Goal: Task Accomplishment & Management: Manage account settings

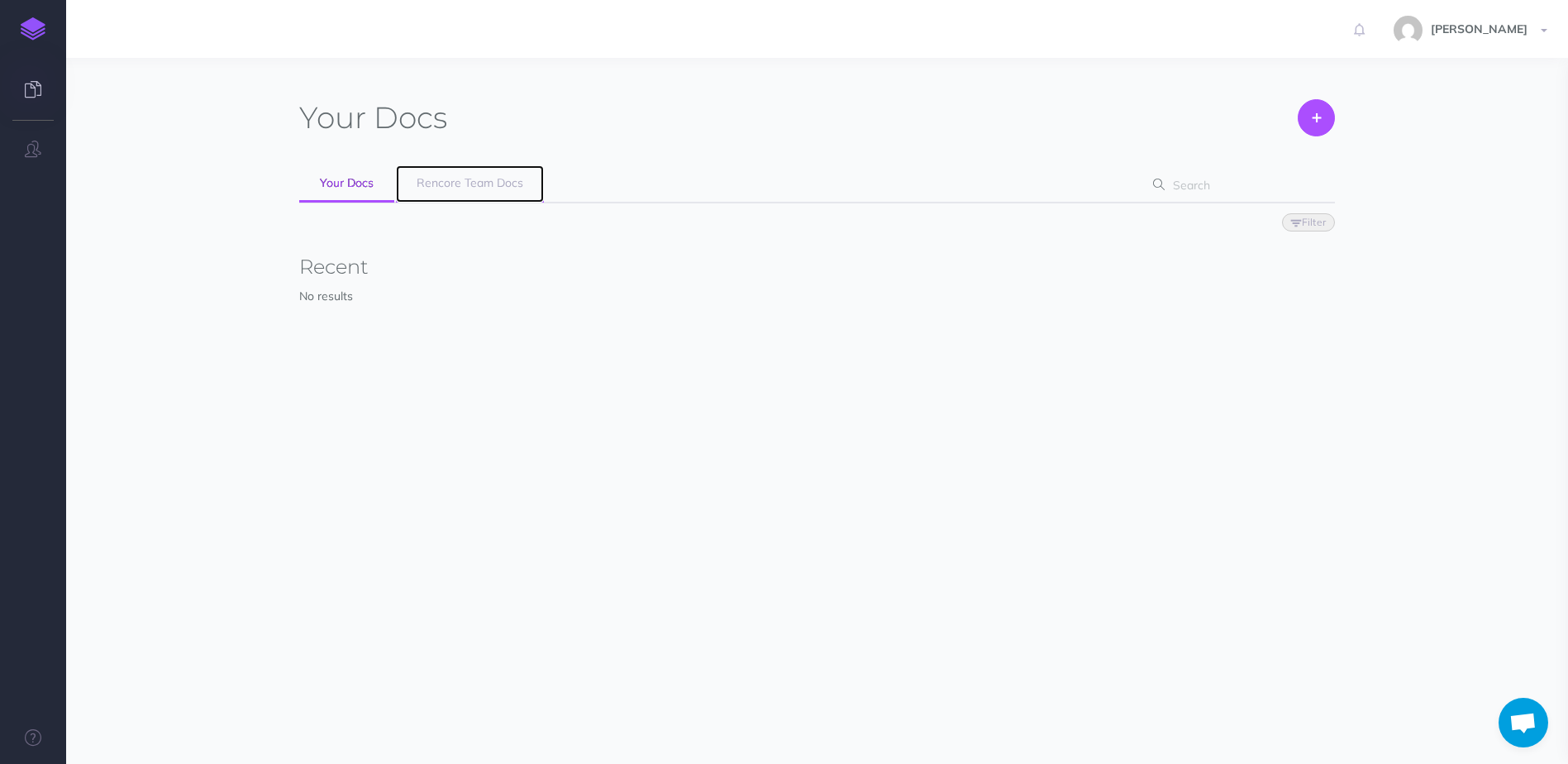
drag, startPoint x: 486, startPoint y: 181, endPoint x: 501, endPoint y: 197, distance: 21.9
click at [486, 181] on span "Rencore Team Docs" at bounding box center [469, 182] width 107 height 15
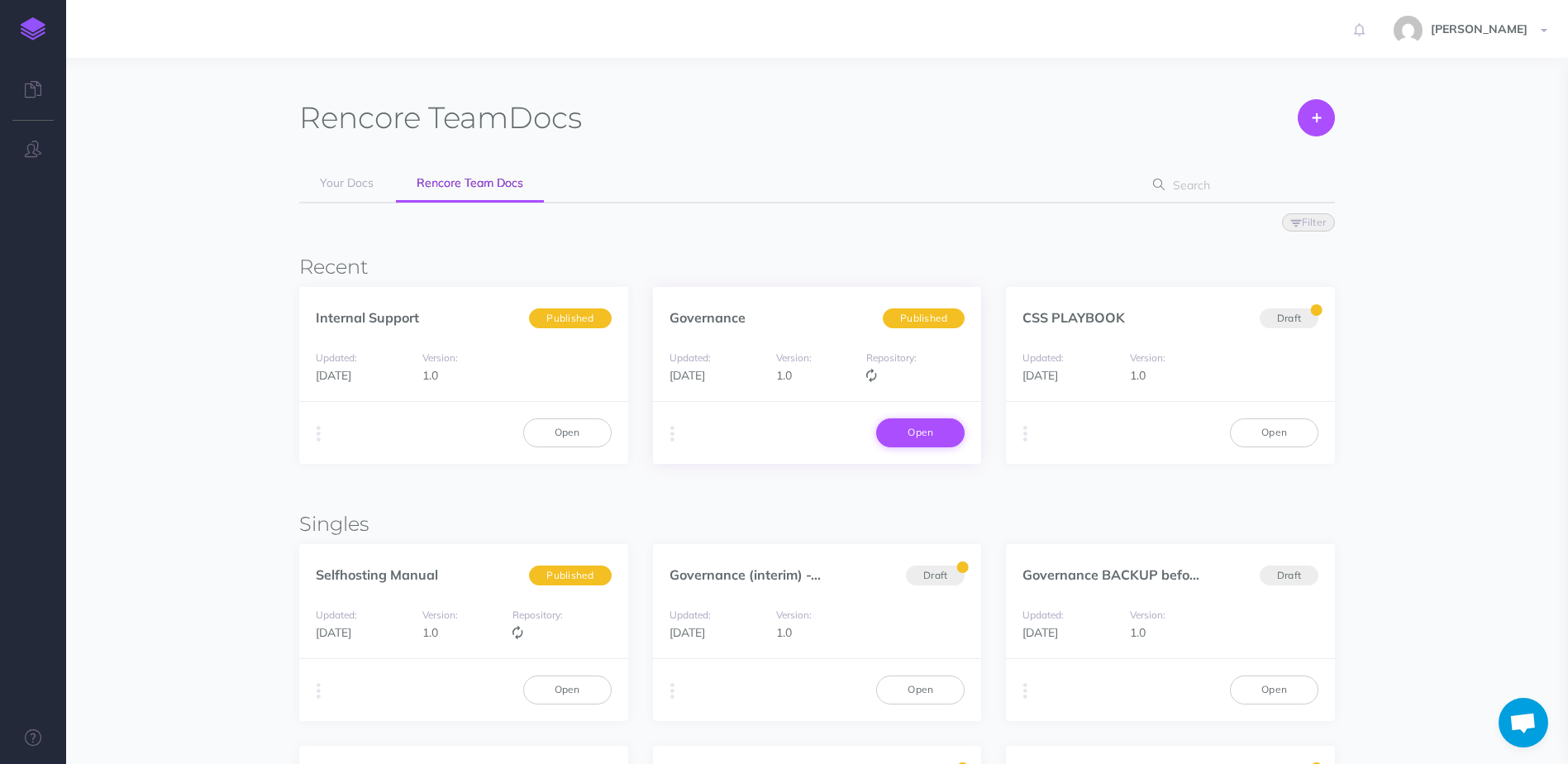
click at [915, 438] on link "Open" at bounding box center [920, 432] width 89 height 28
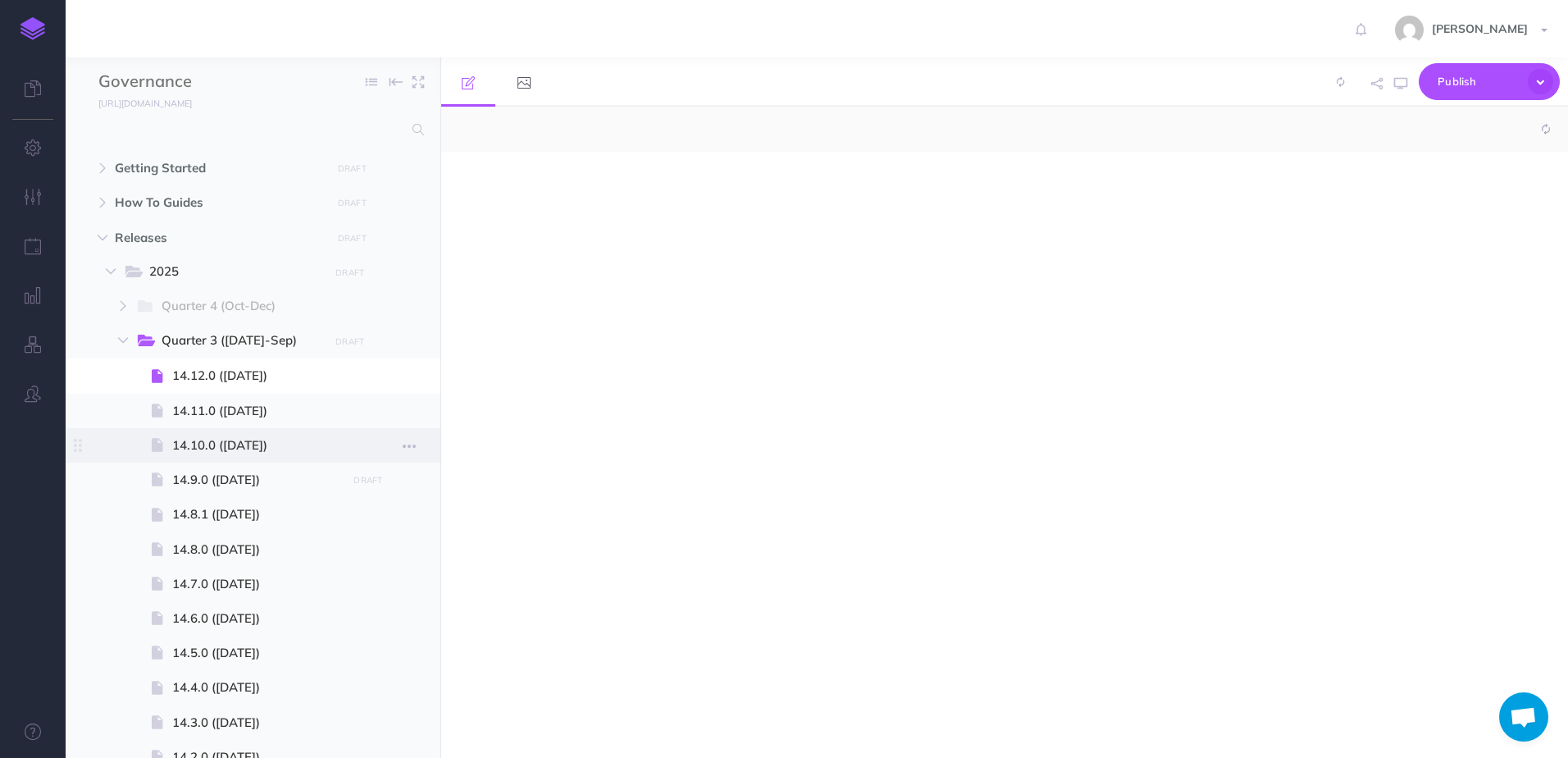
select select "null"
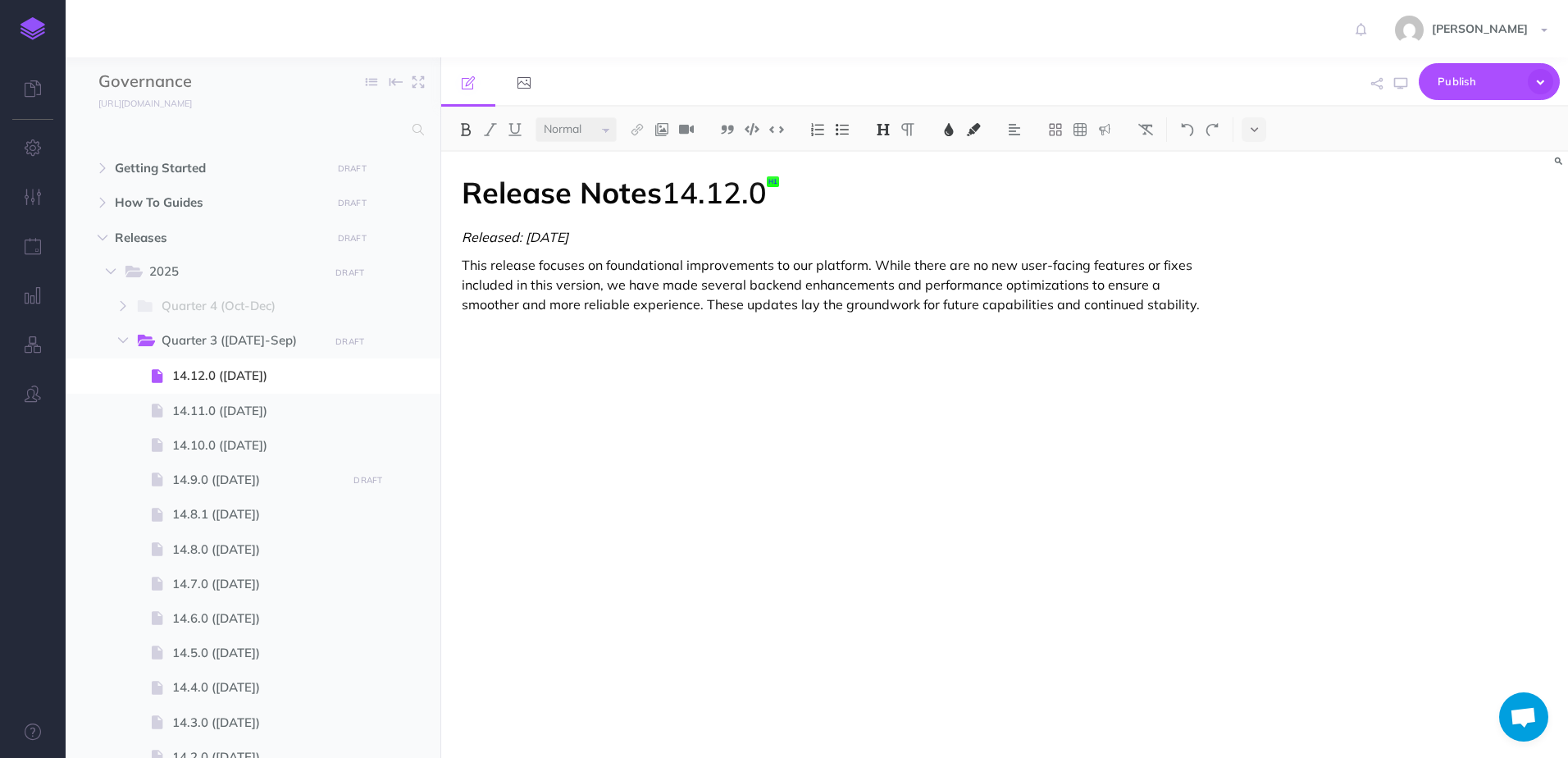
drag, startPoint x: 1197, startPoint y: 307, endPoint x: 1206, endPoint y: 307, distance: 9.0
click at [1197, 307] on p "This release focuses on foundational improvements to our platform. While there …" at bounding box center [835, 285] width 748 height 59
click at [1272, 30] on div "[PERSON_NAME] Settings Account Settings Teams Create Team Rencore Team Support …" at bounding box center [784, 29] width 1543 height 58
click at [1538, 84] on icon "button" at bounding box center [1541, 81] width 25 height 25
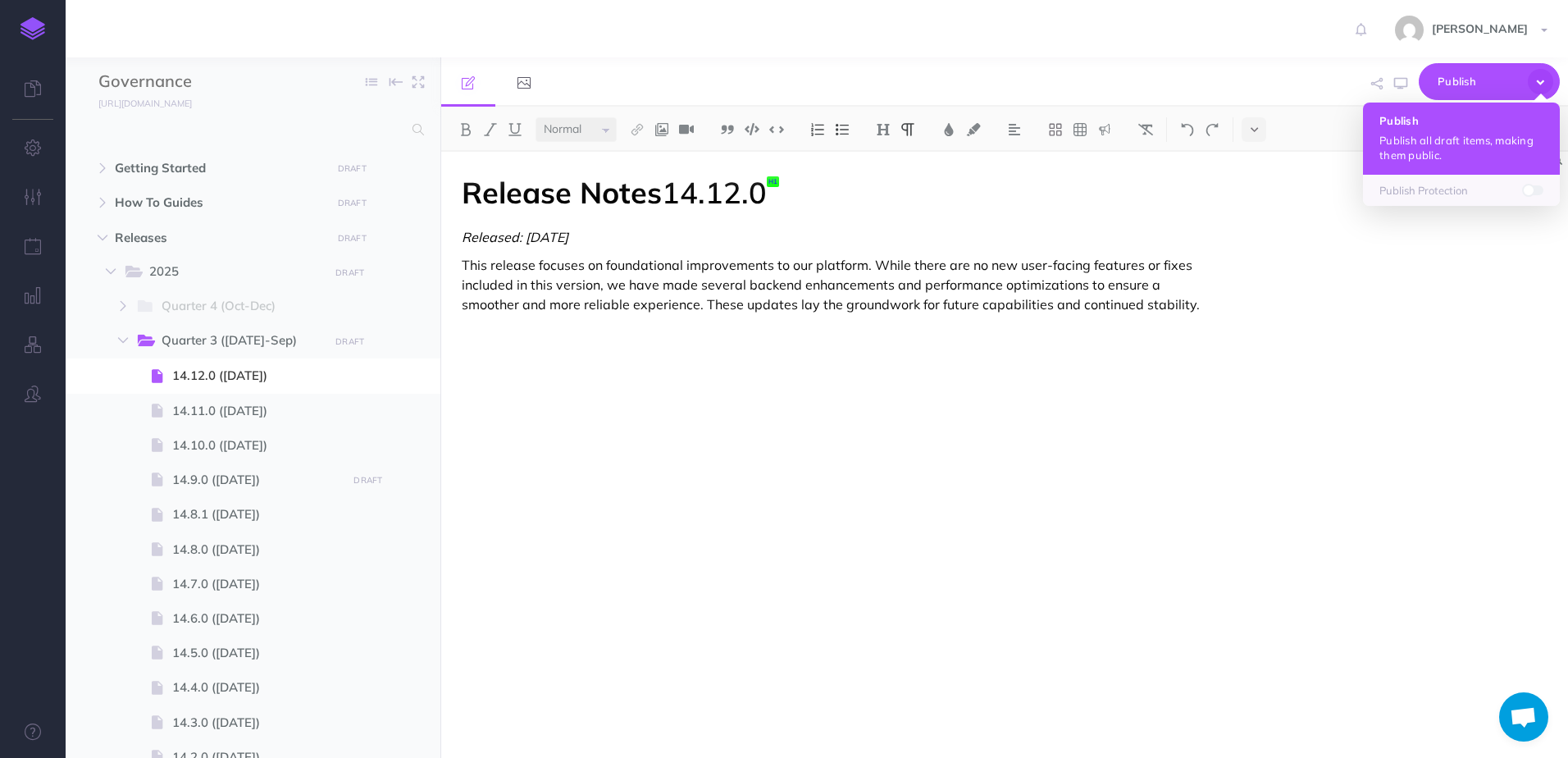
click at [1461, 140] on p "Publish all draft items, making them public." at bounding box center [1461, 147] width 164 height 30
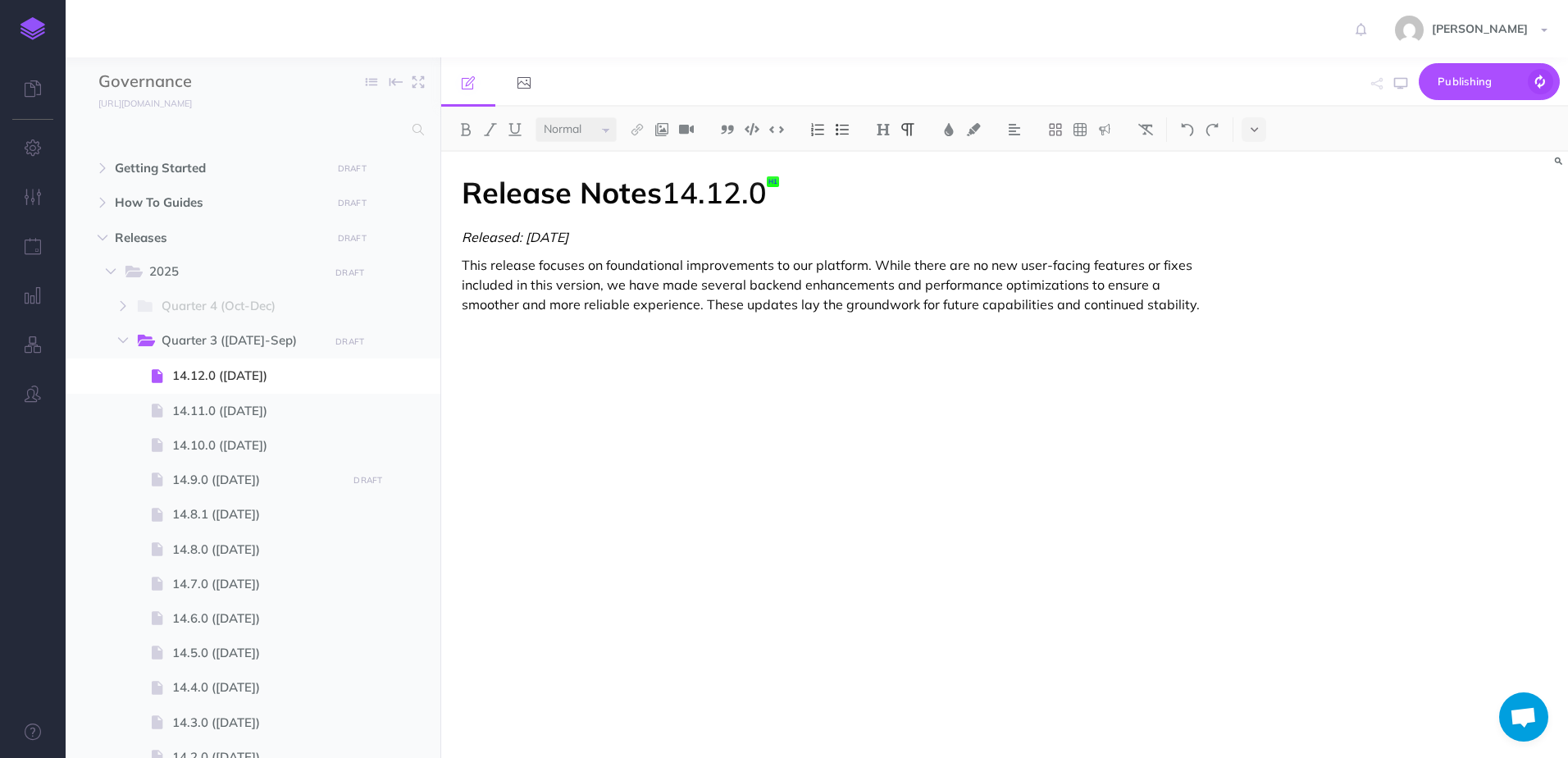
click at [1251, 351] on div "Release Notes 14.12.0 Released: 2025-08-13 This release focuses on foundational…" at bounding box center [1005, 454] width 1127 height 606
click at [116, 338] on button "button" at bounding box center [123, 340] width 30 height 19
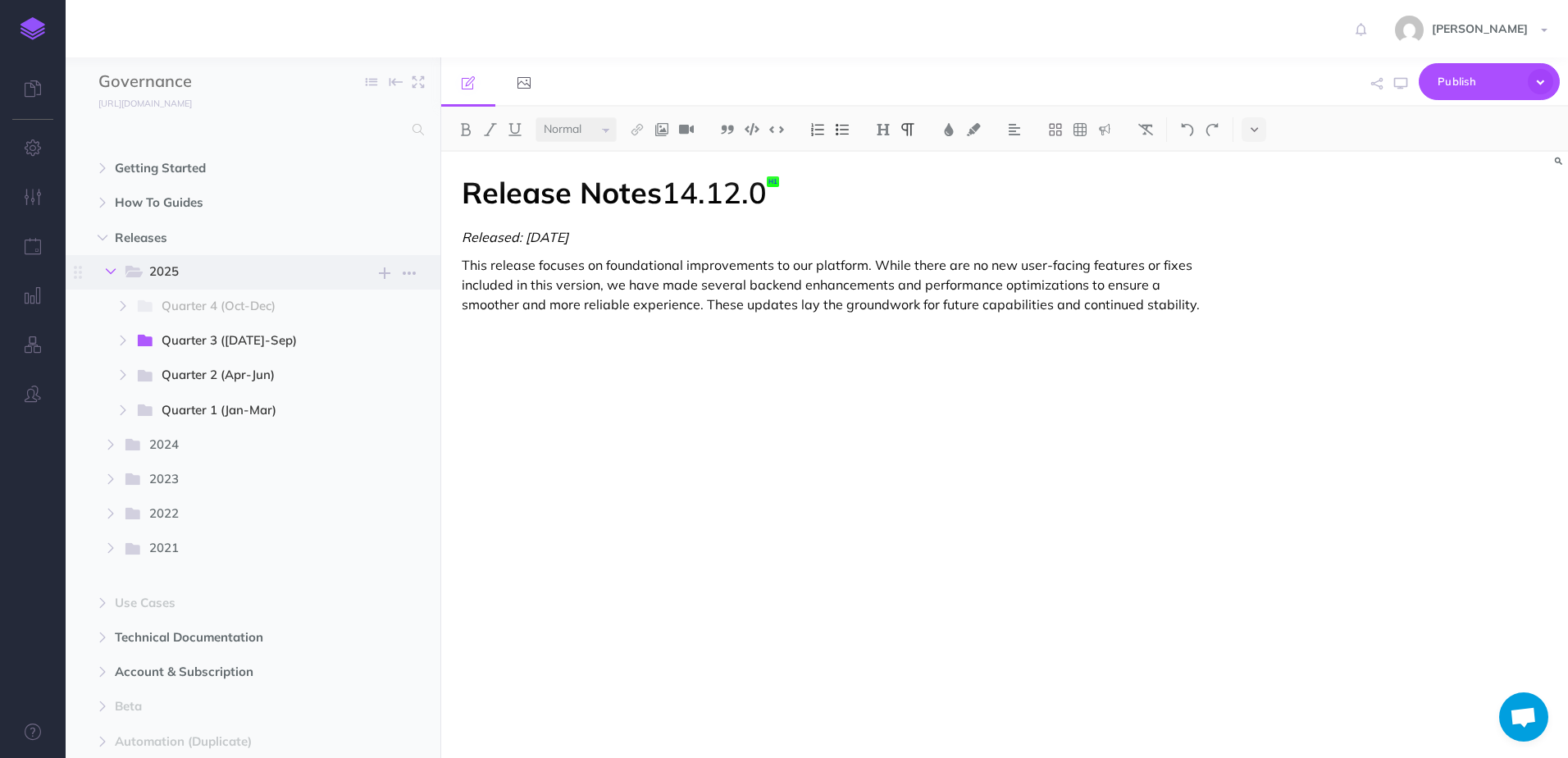
click at [98, 272] on button "button" at bounding box center [110, 271] width 30 height 19
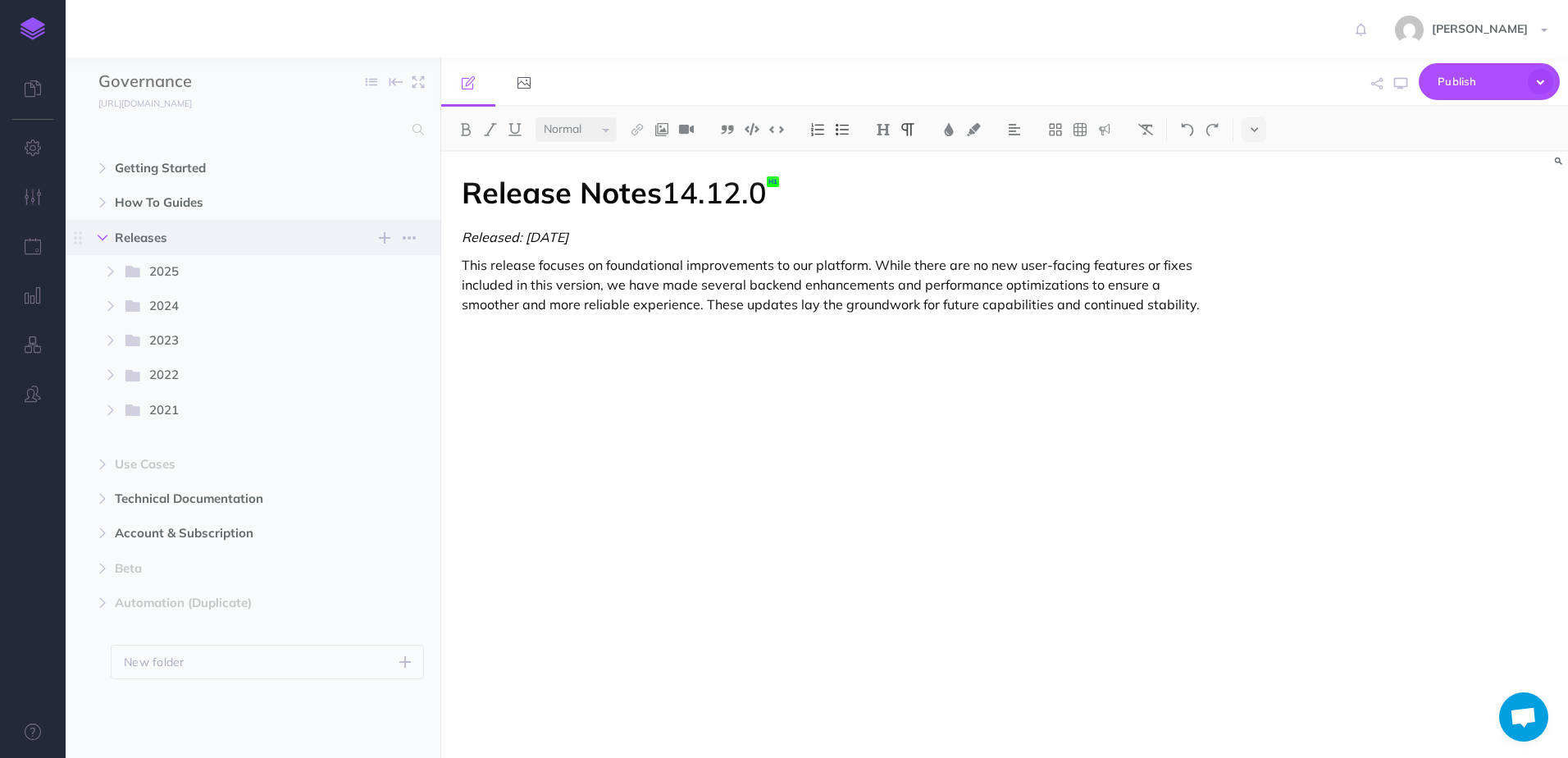
click at [98, 238] on icon "button" at bounding box center [103, 238] width 10 height 10
click at [28, 144] on icon "button" at bounding box center [33, 147] width 17 height 16
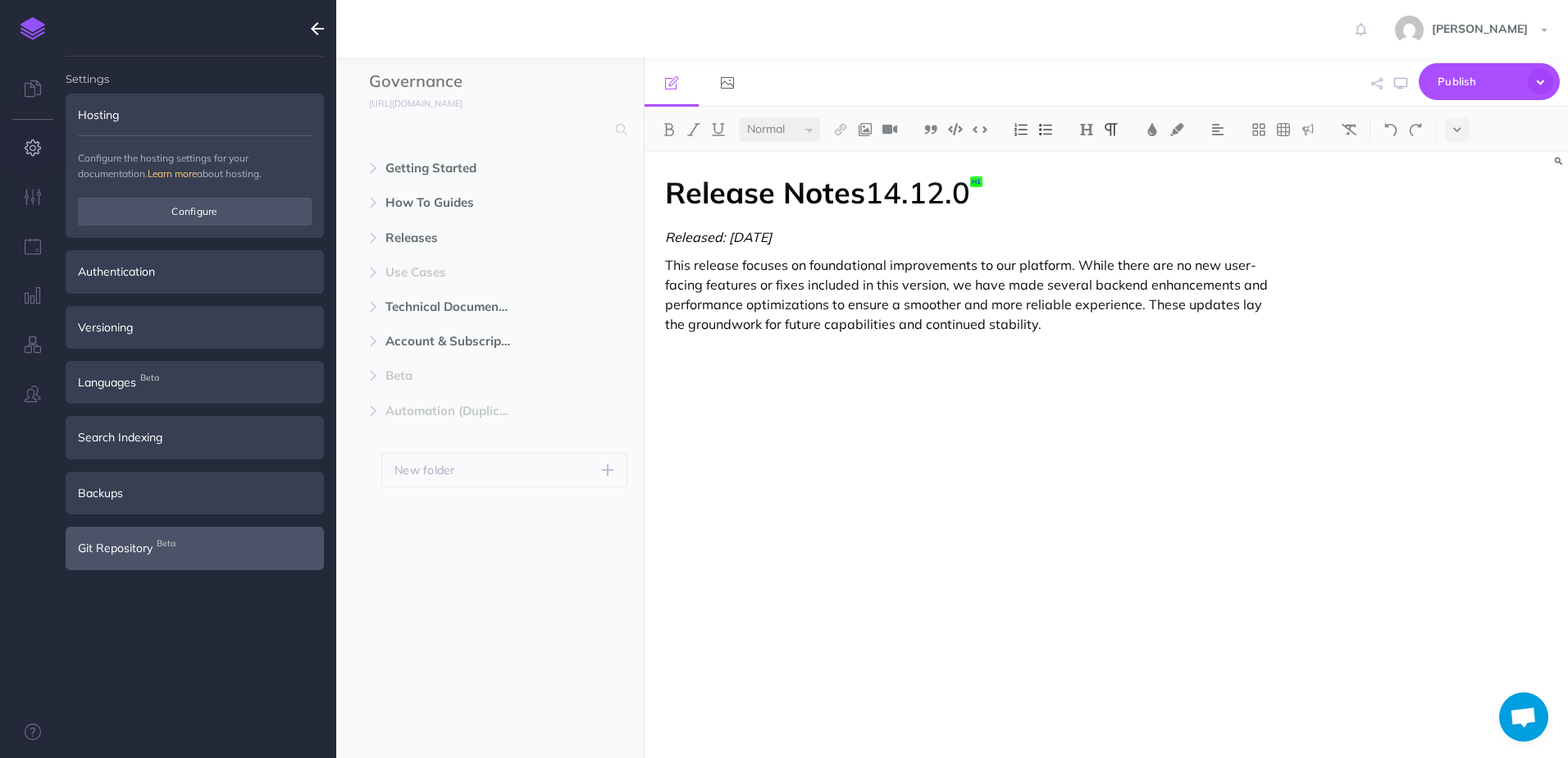
click at [163, 548] on span "Beta" at bounding box center [166, 543] width 27 height 17
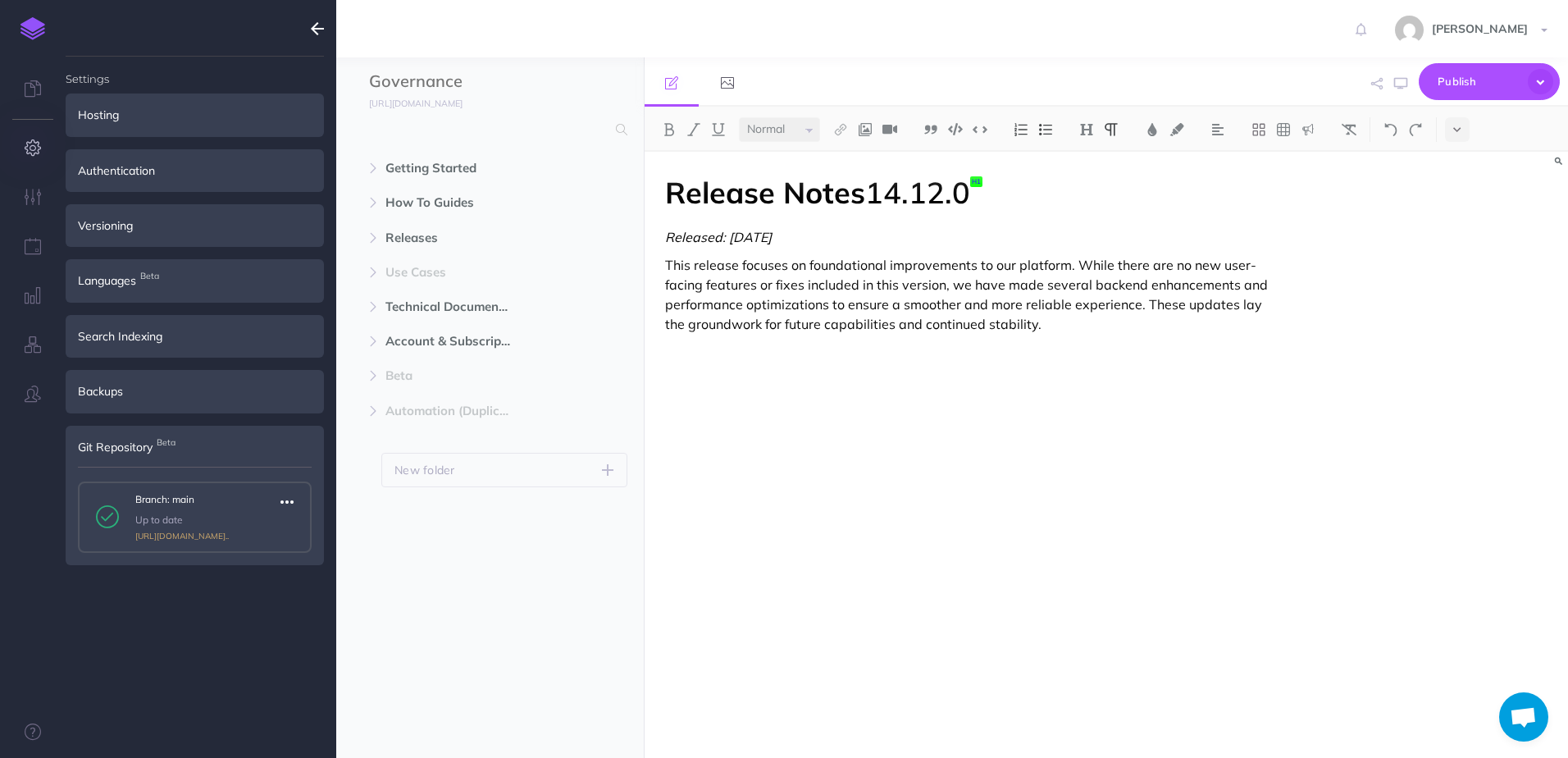
click at [291, 501] on icon "button" at bounding box center [286, 501] width 13 height 19
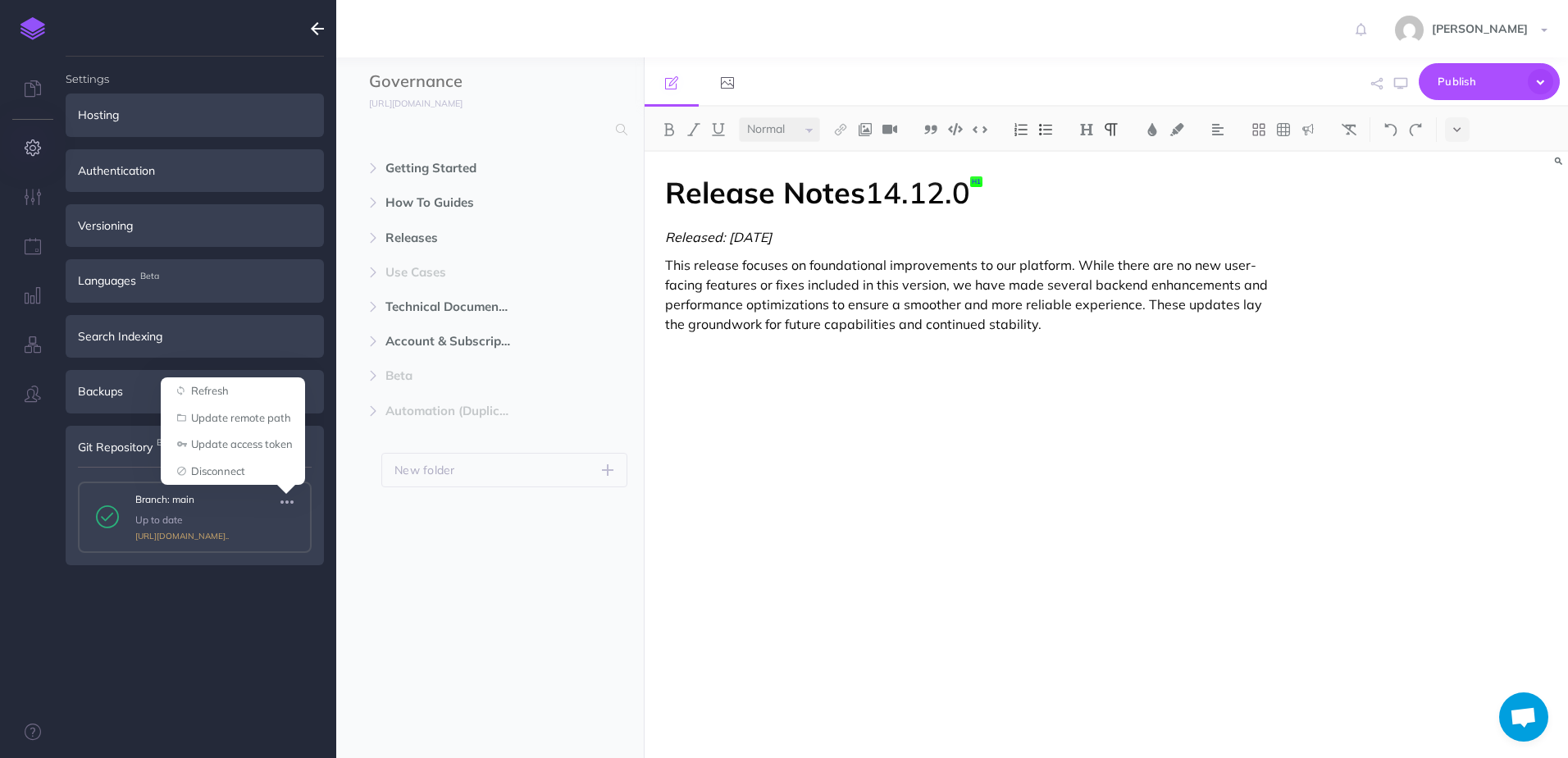
click at [280, 650] on ul "Settings Hosting Configure the hosting settings for your documentation. Learn m…" at bounding box center [194, 414] width 258 height 715
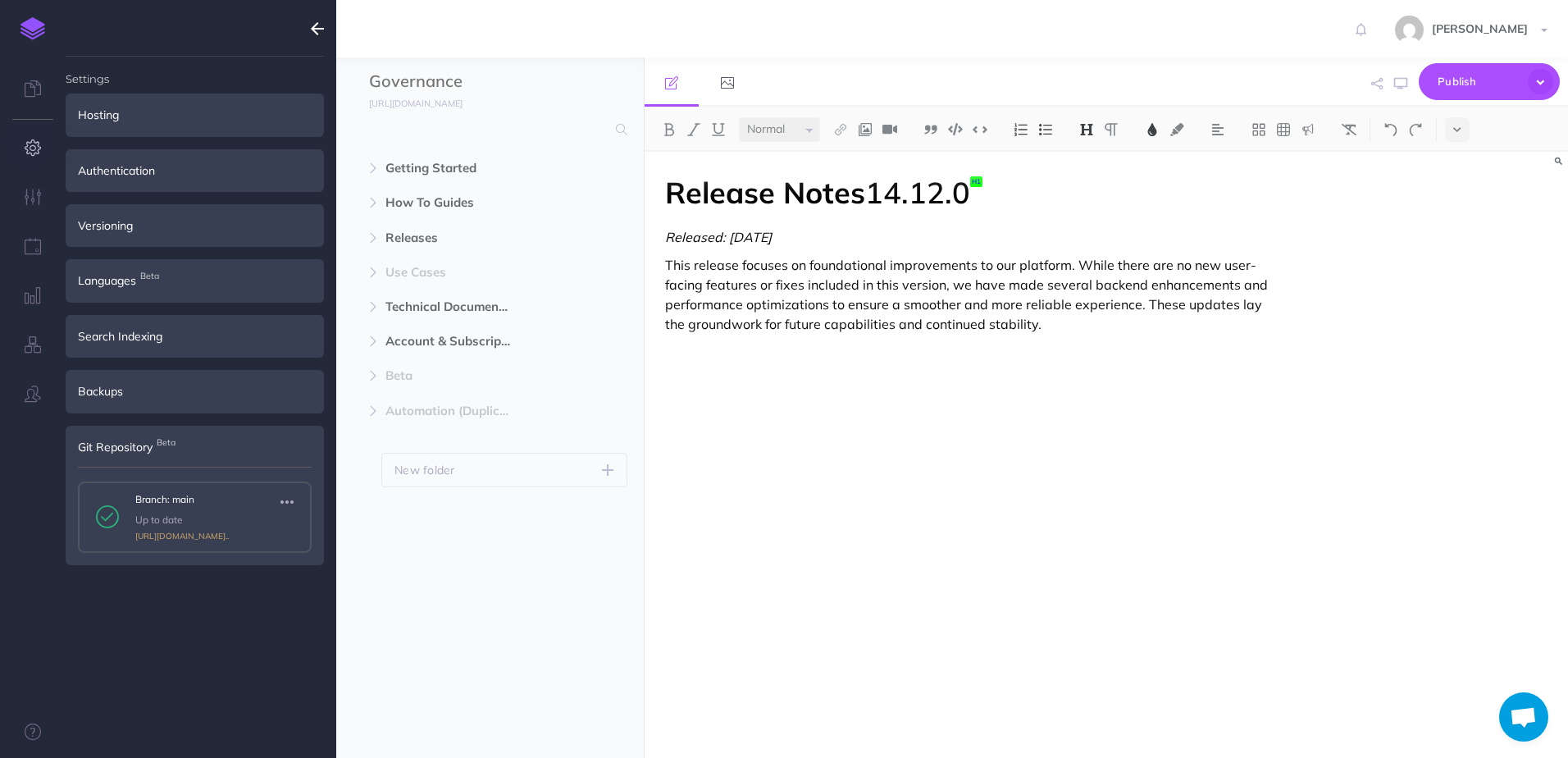
click at [1130, 163] on div "Release Notes 14.12.0 Released: 2025-08-13 This release focuses on foundational…" at bounding box center [968, 446] width 647 height 589
click at [276, 497] on button "button" at bounding box center [286, 501] width 30 height 19
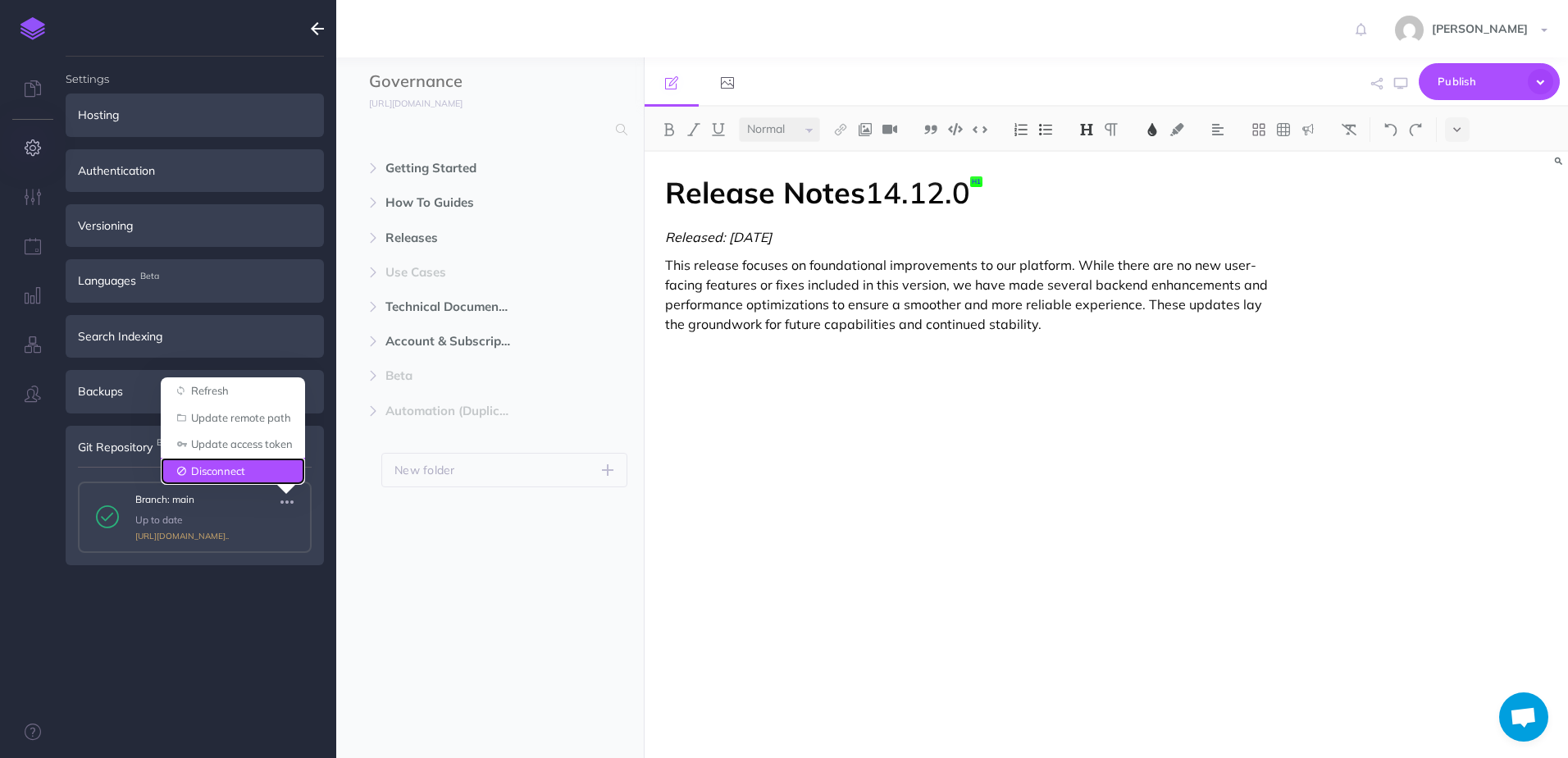
click at [212, 462] on link "Disconnect" at bounding box center [233, 471] width 144 height 27
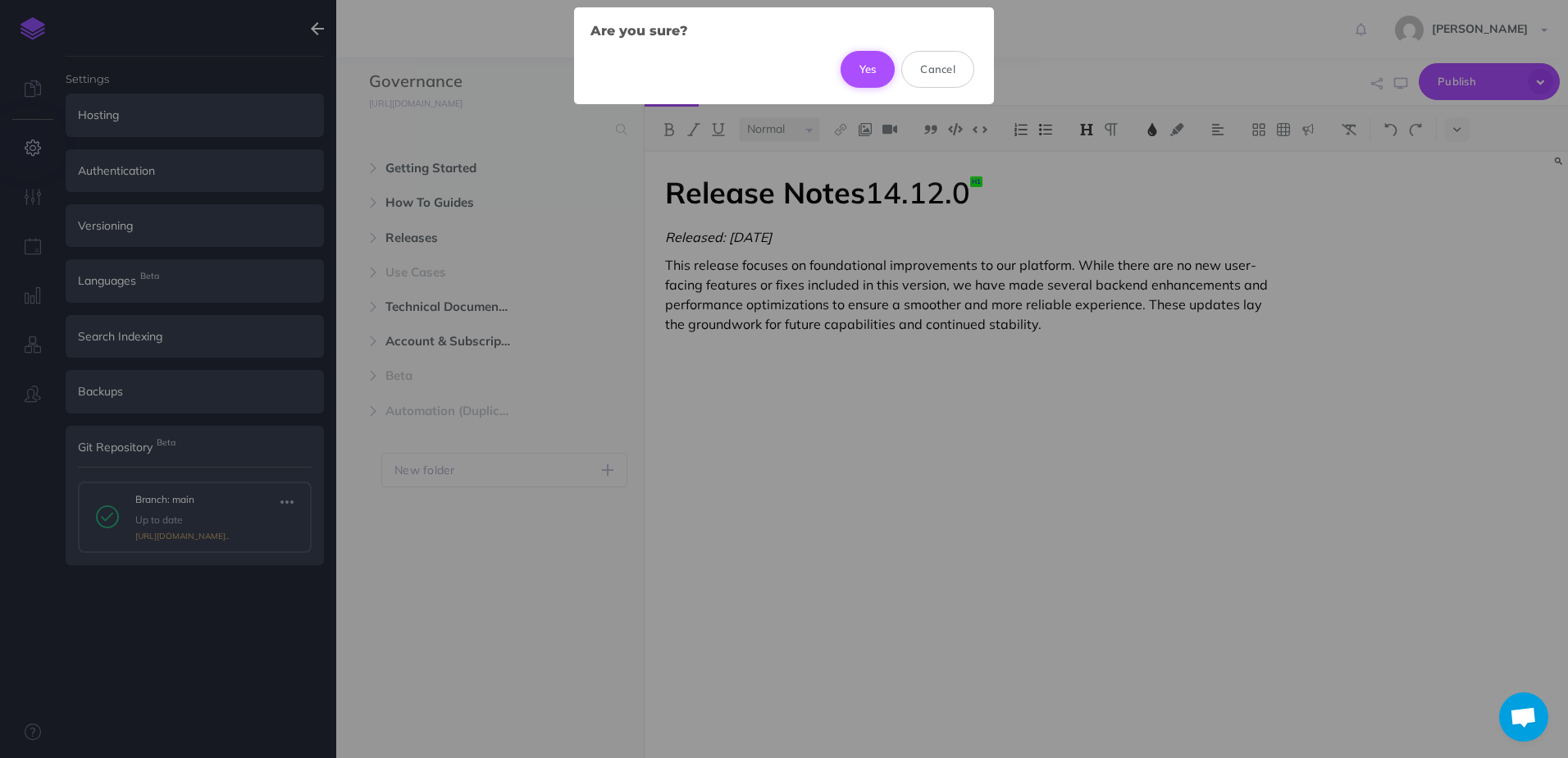
click at [863, 70] on button "Yes" at bounding box center [867, 69] width 55 height 36
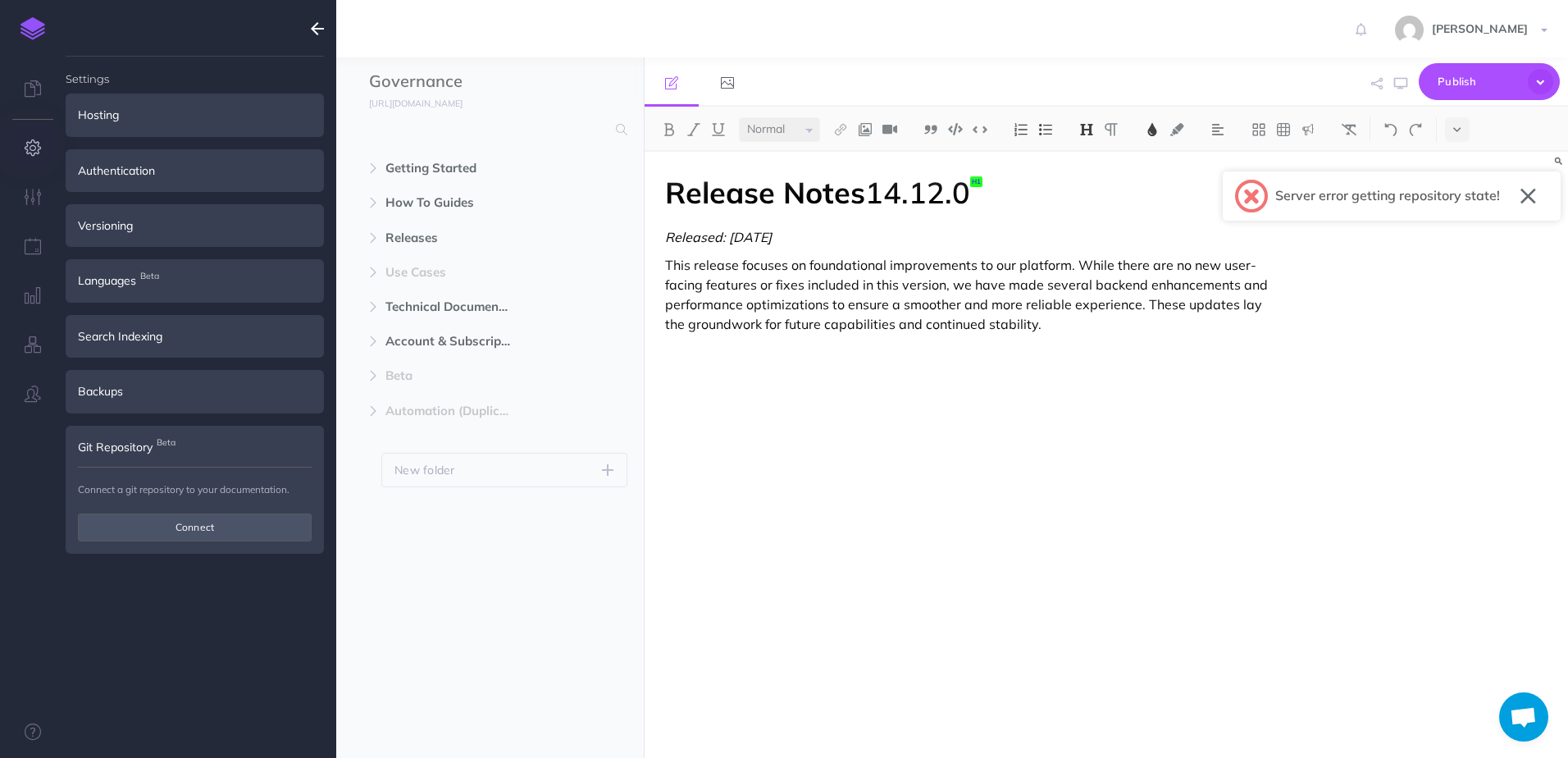
click at [1517, 193] on div at bounding box center [1528, 196] width 32 height 26
click at [1530, 193] on button "button" at bounding box center [1528, 196] width 15 height 26
click at [949, 450] on div "Release Notes 14.12.0 Released: 2025-08-13 This release focuses on foundational…" at bounding box center [968, 446] width 647 height 589
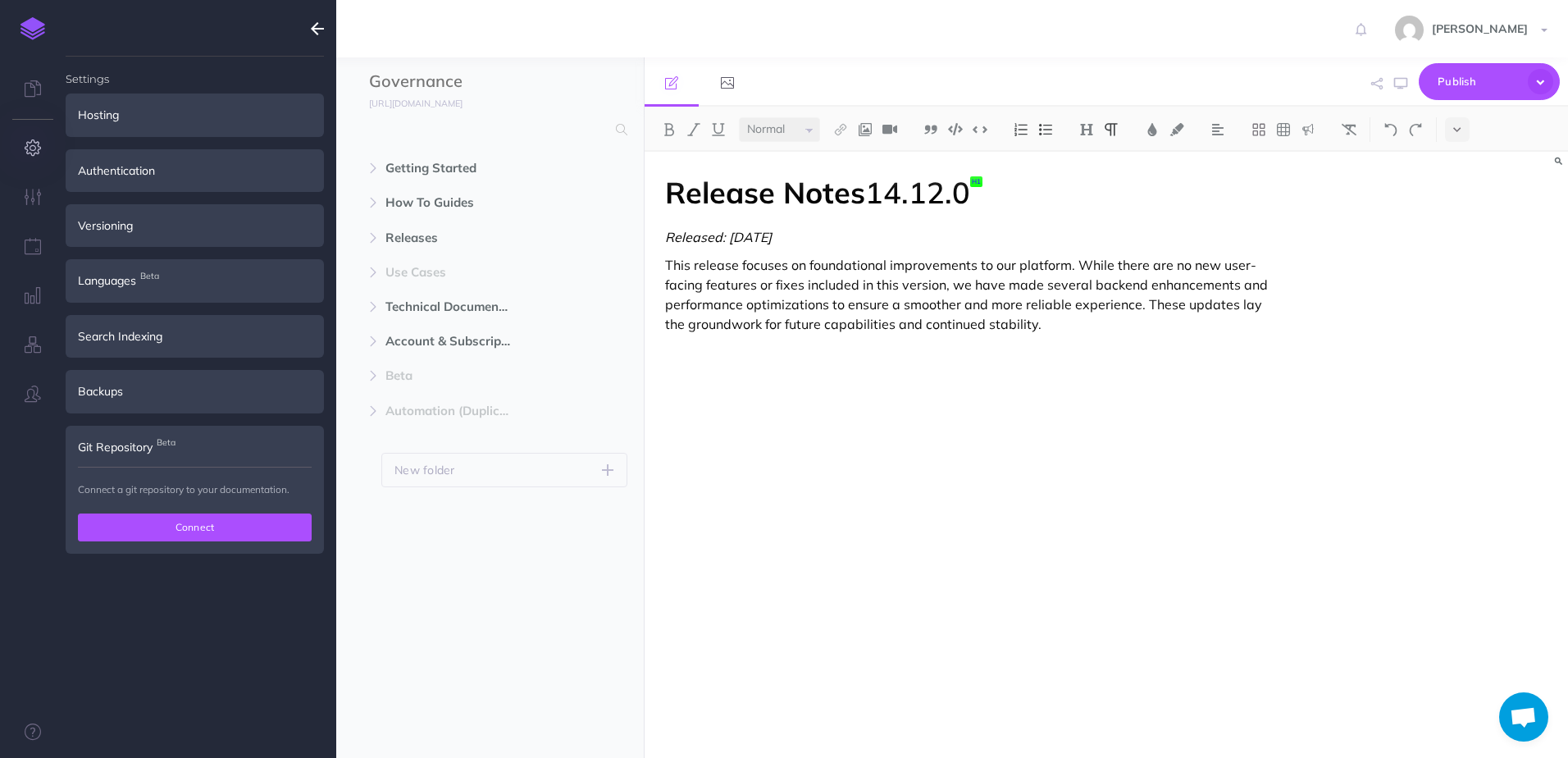
click at [191, 525] on button "Connect" at bounding box center [195, 527] width 234 height 28
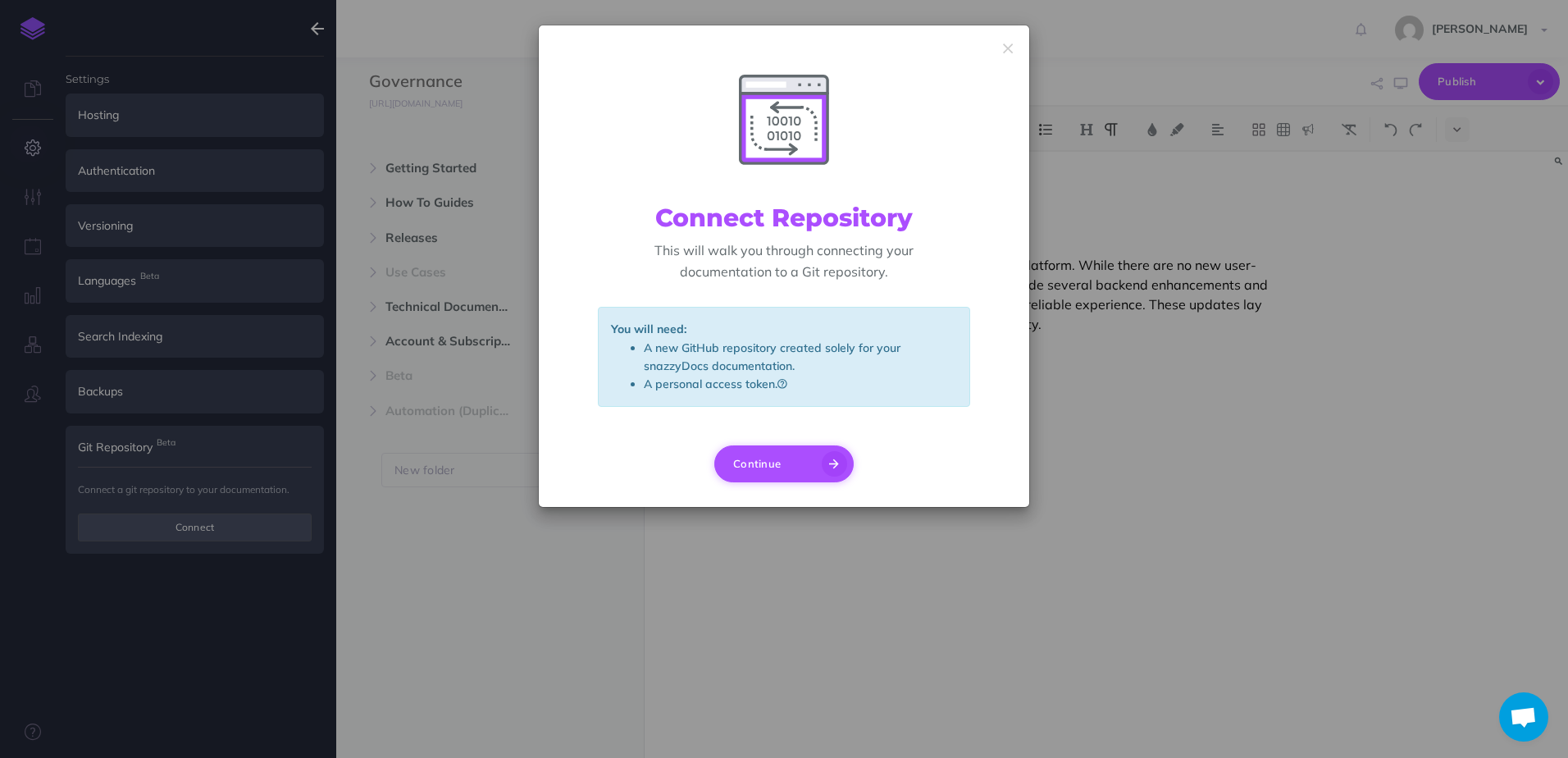
click at [786, 467] on button "Continue" at bounding box center [784, 464] width 140 height 37
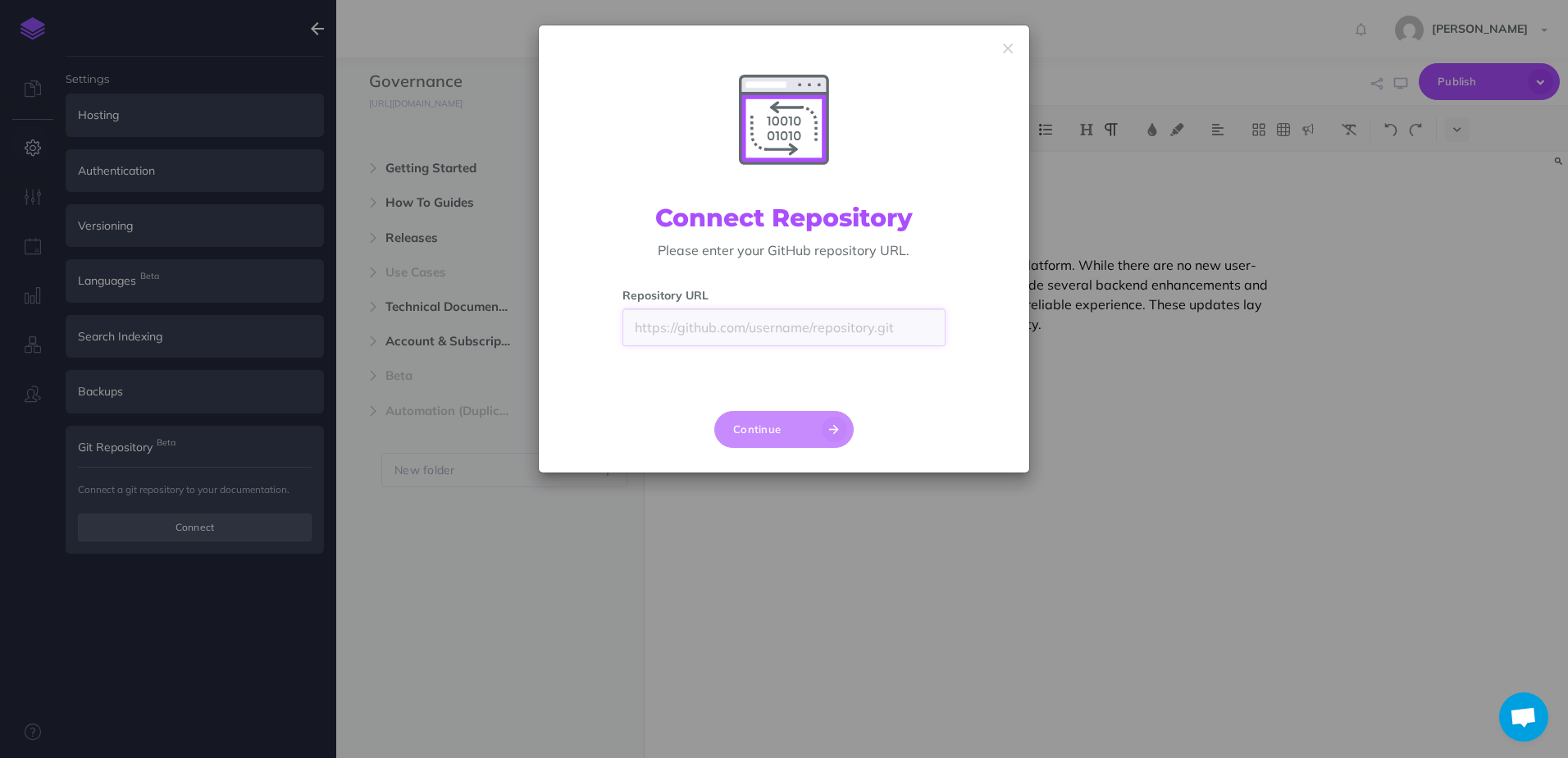
click at [785, 333] on input "text" at bounding box center [784, 327] width 322 height 38
paste input "https://github.com/rencore/governance-docs.git"
type input "https://github.com/rencore/governance-docs.git"
click at [867, 369] on div "Repository URL https://github.com/rencore/governance-docs.git" at bounding box center [784, 335] width 347 height 98
click at [825, 433] on icon "button" at bounding box center [834, 429] width 25 height 25
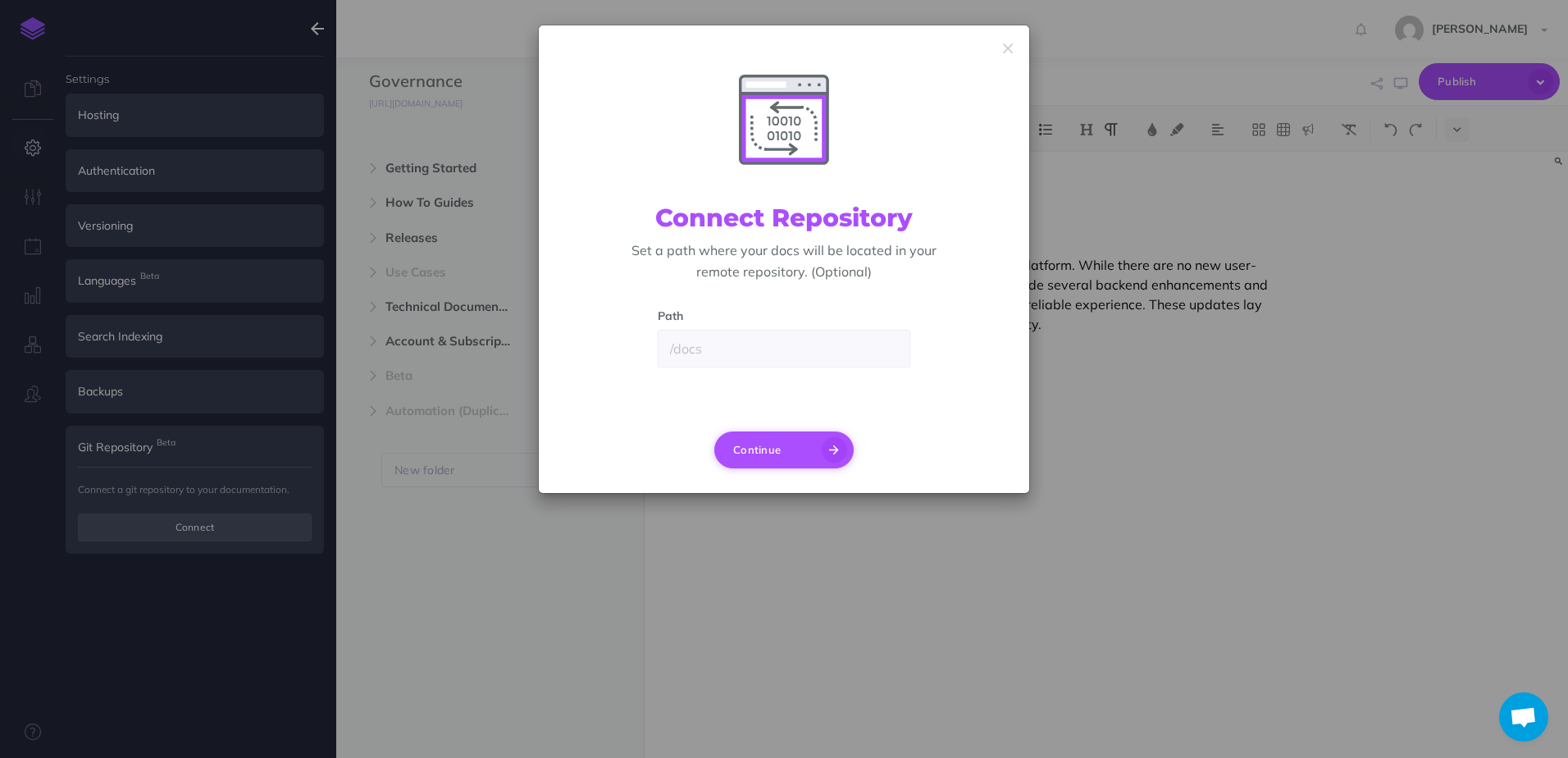
click at [825, 458] on icon "button" at bounding box center [834, 450] width 25 height 25
type input "main"
click at [789, 458] on button "Continue" at bounding box center [784, 450] width 140 height 37
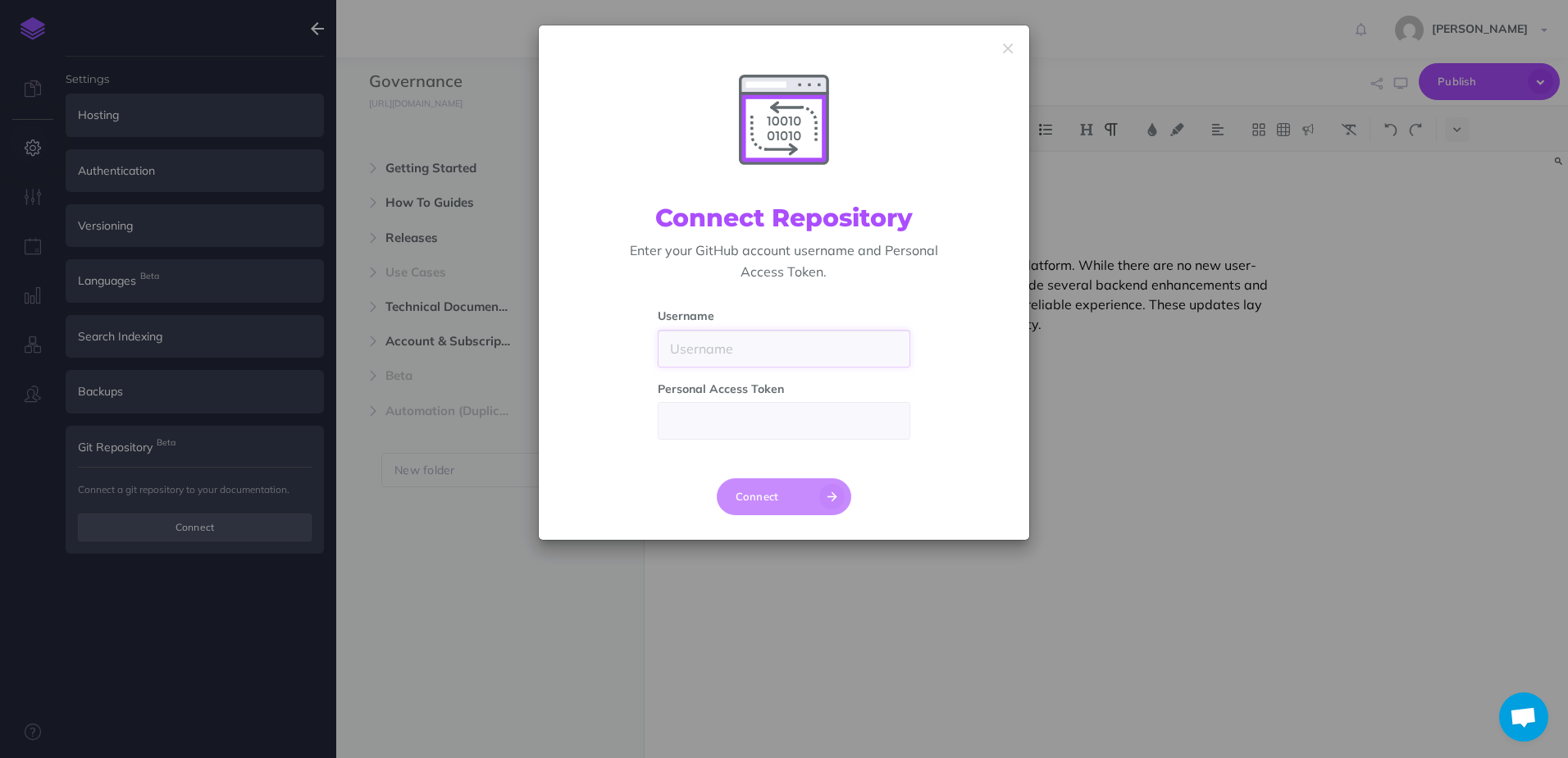
click at [826, 334] on input "text" at bounding box center [784, 348] width 253 height 38
click at [618, 471] on div "Username Personal Access Token" at bounding box center [784, 379] width 490 height 195
drag, startPoint x: 743, startPoint y: 714, endPoint x: 740, endPoint y: 686, distance: 28.2
click at [743, 714] on div "Connect Repository Enter your GitHub account username and Personal Access Token…" at bounding box center [784, 379] width 1568 height 758
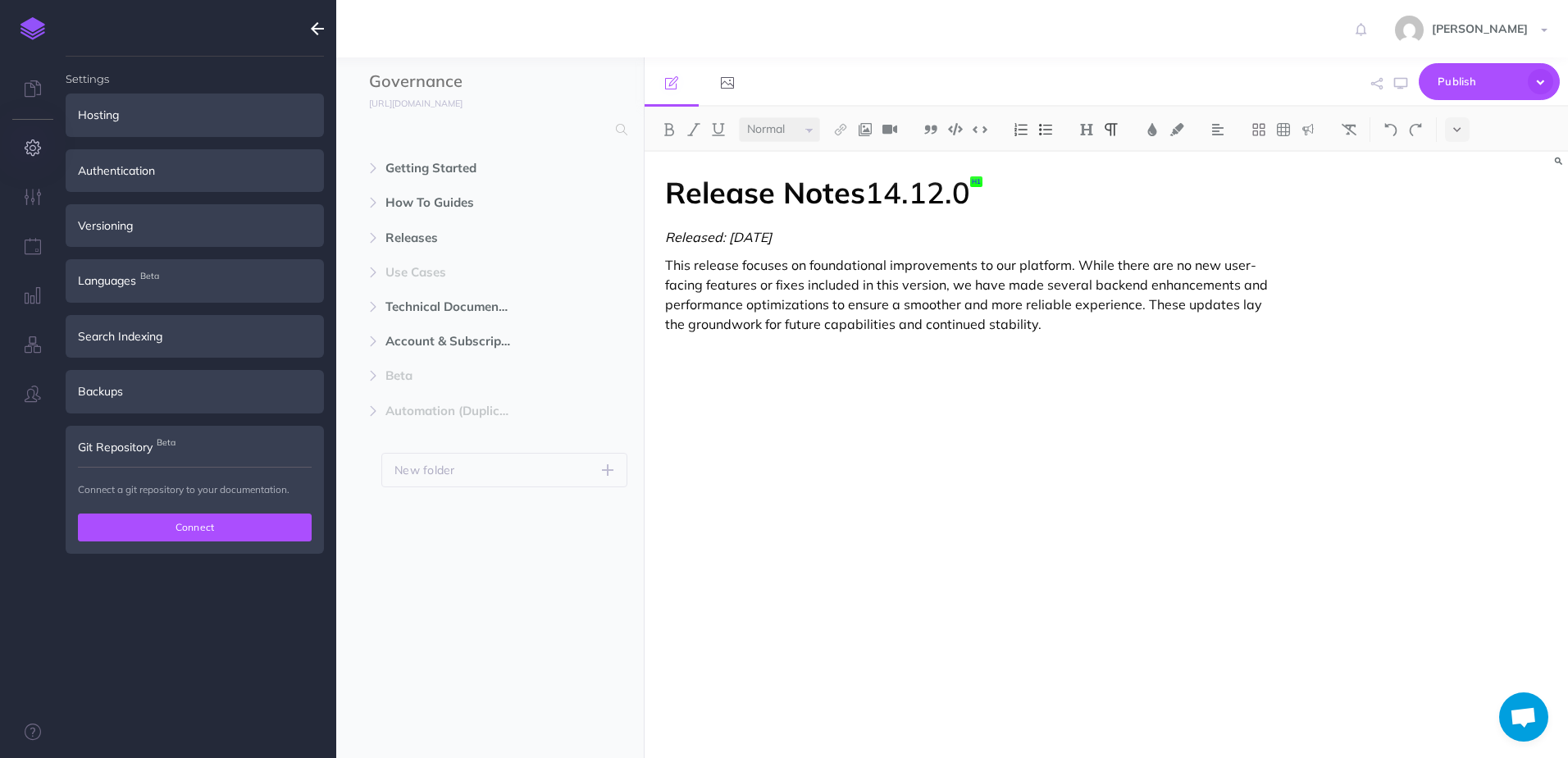
click at [247, 526] on button "Connect" at bounding box center [195, 527] width 234 height 28
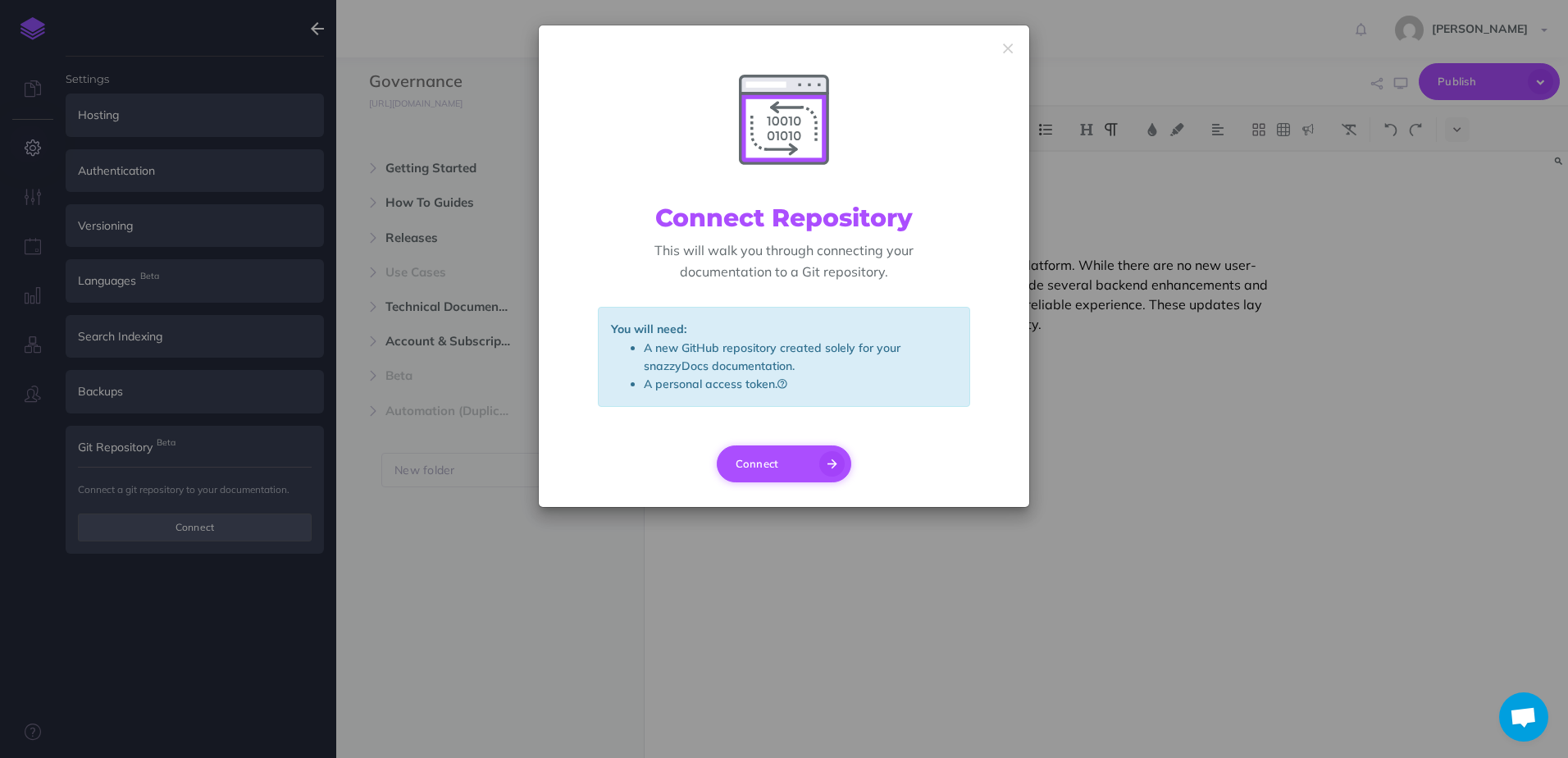
click at [766, 454] on button "Connect" at bounding box center [784, 464] width 136 height 37
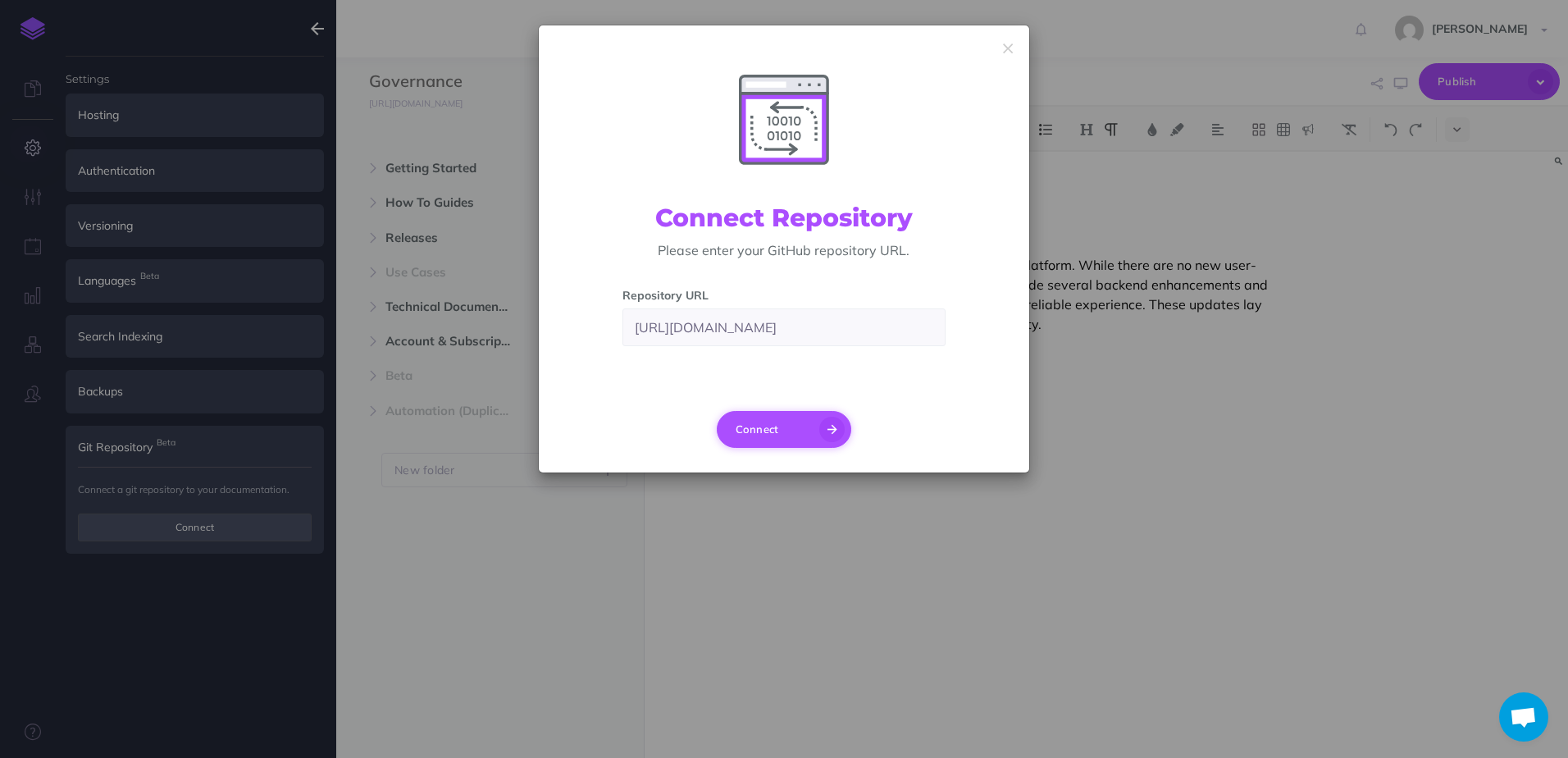
click at [789, 435] on button "Connect" at bounding box center [784, 429] width 136 height 37
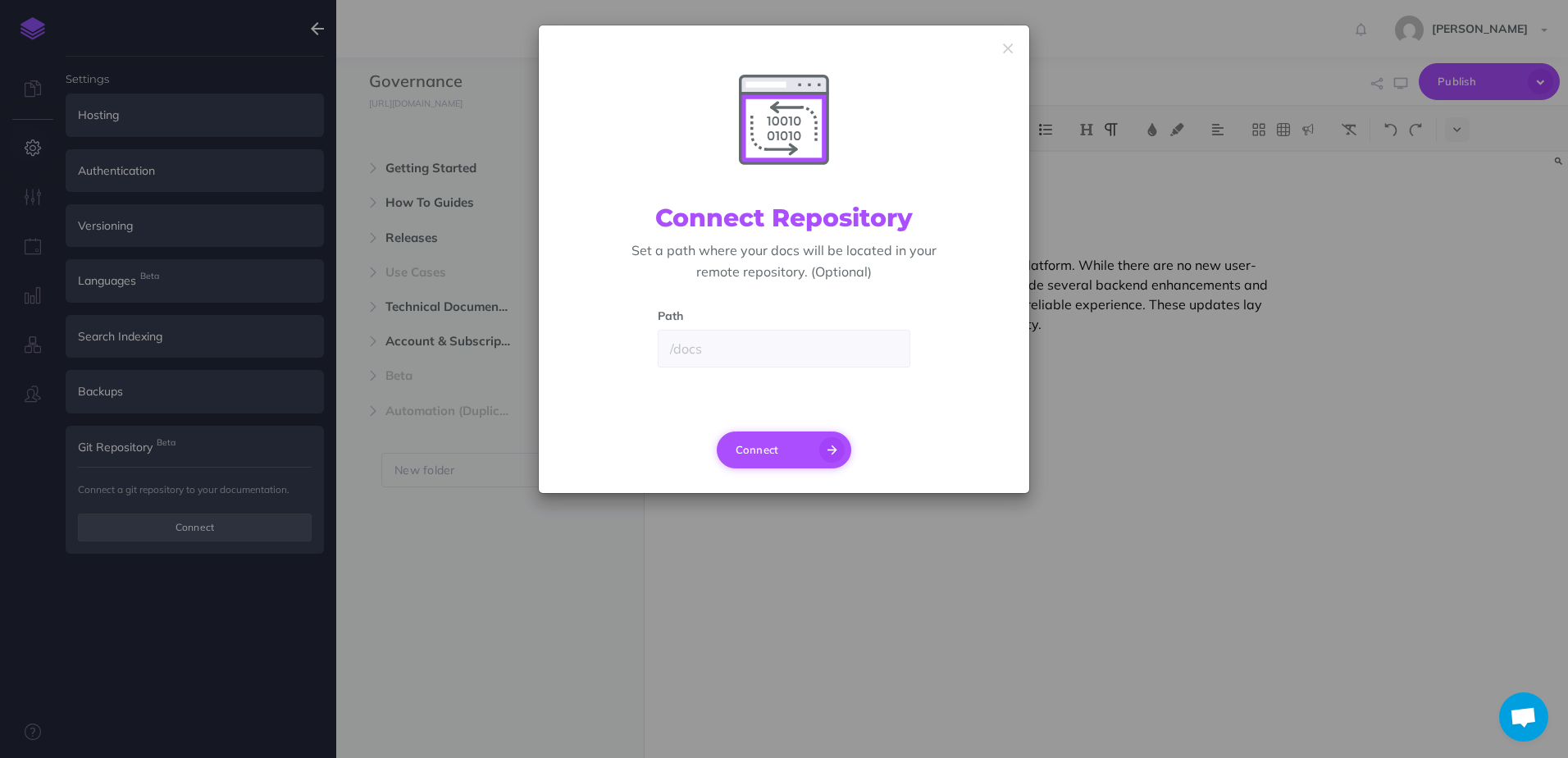
click at [787, 436] on button "Connect" at bounding box center [784, 450] width 136 height 37
type input "main"
click at [787, 437] on button "Connect" at bounding box center [784, 450] width 136 height 37
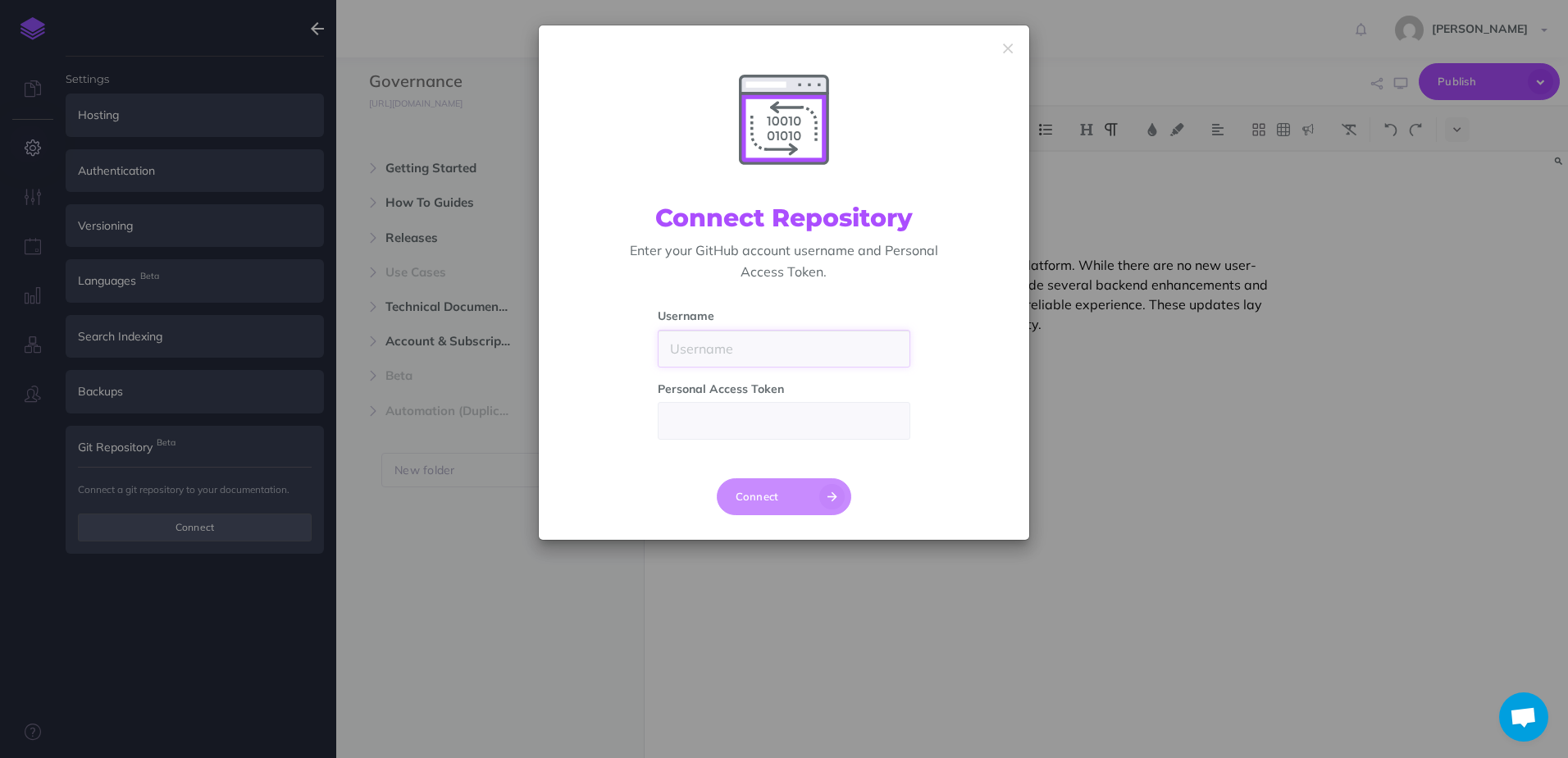
click at [723, 348] on input "text" at bounding box center [784, 348] width 253 height 38
paste input "Build"
type input "Build"
click at [823, 419] on input "text" at bounding box center [784, 420] width 253 height 38
paste input "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"
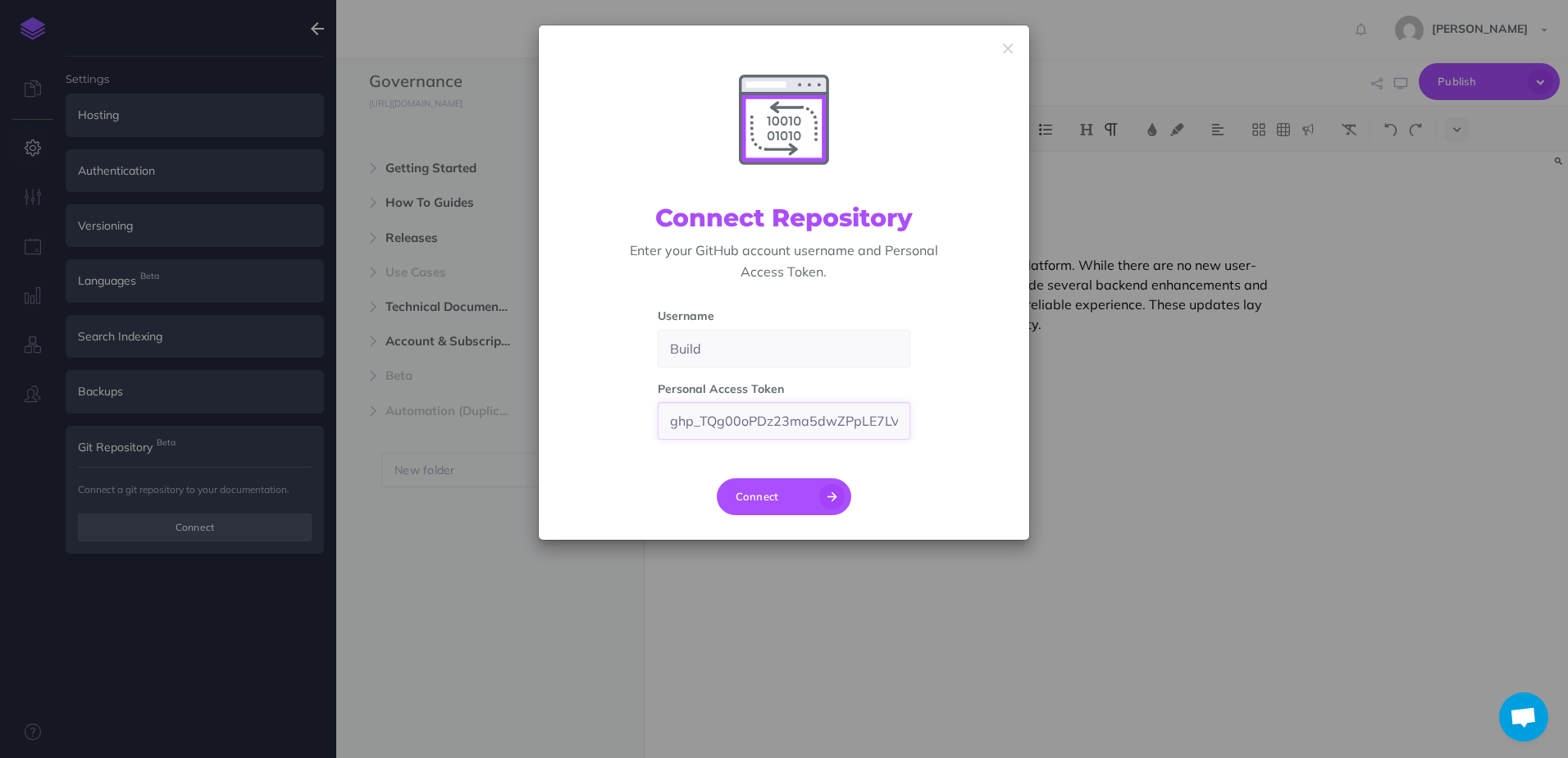
scroll to position [0, 95]
type input "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"
click at [968, 499] on div "Connect" at bounding box center [784, 508] width 490 height 63
click at [817, 425] on input "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" at bounding box center [784, 420] width 253 height 38
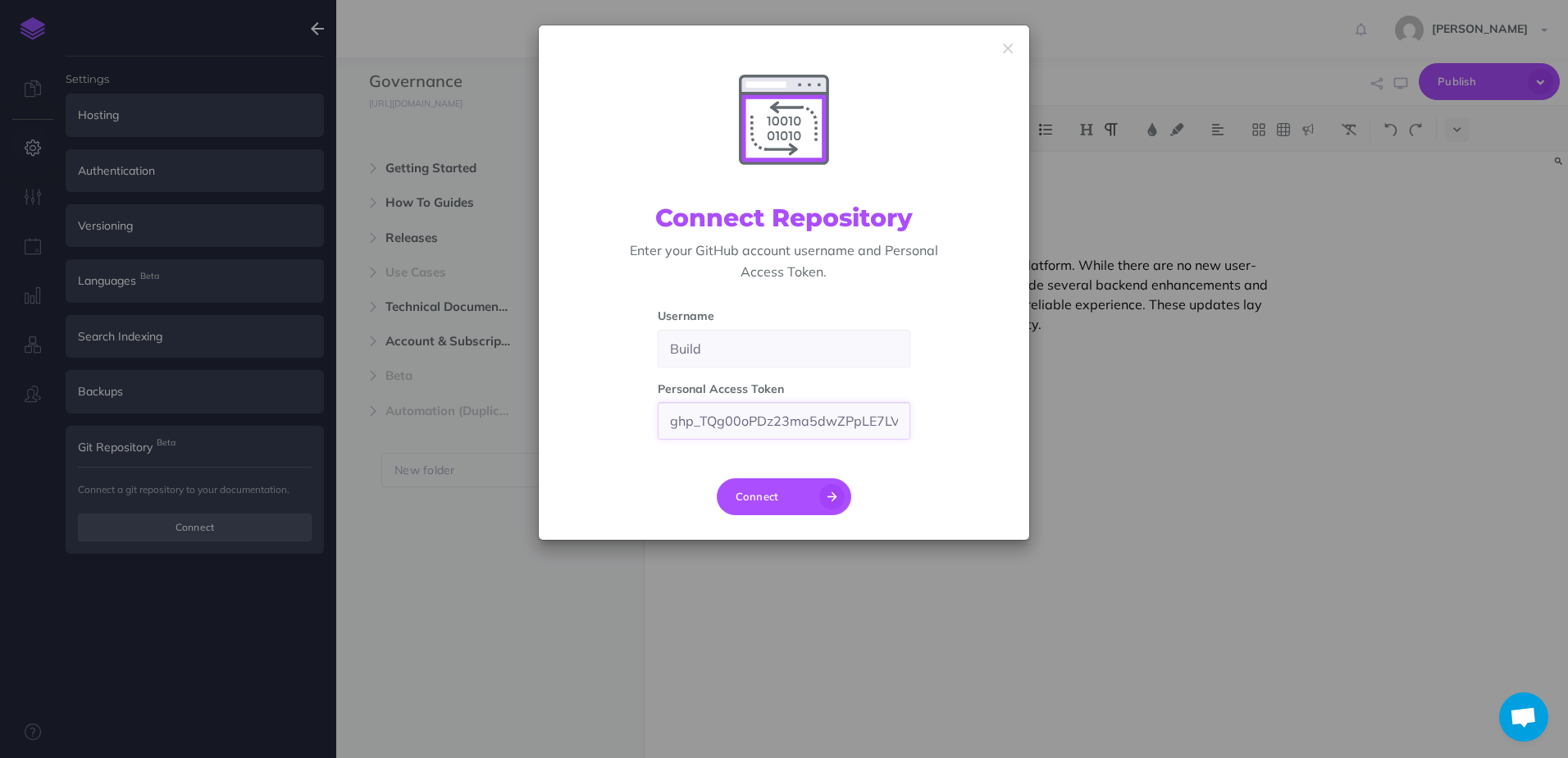
click at [817, 425] on input "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" at bounding box center [784, 420] width 253 height 38
click at [950, 353] on div "Username Build Personal Access Token" at bounding box center [784, 379] width 441 height 145
click at [886, 721] on div "Connect Repository Enter your GitHub account username and Personal Access Token…" at bounding box center [784, 379] width 1568 height 758
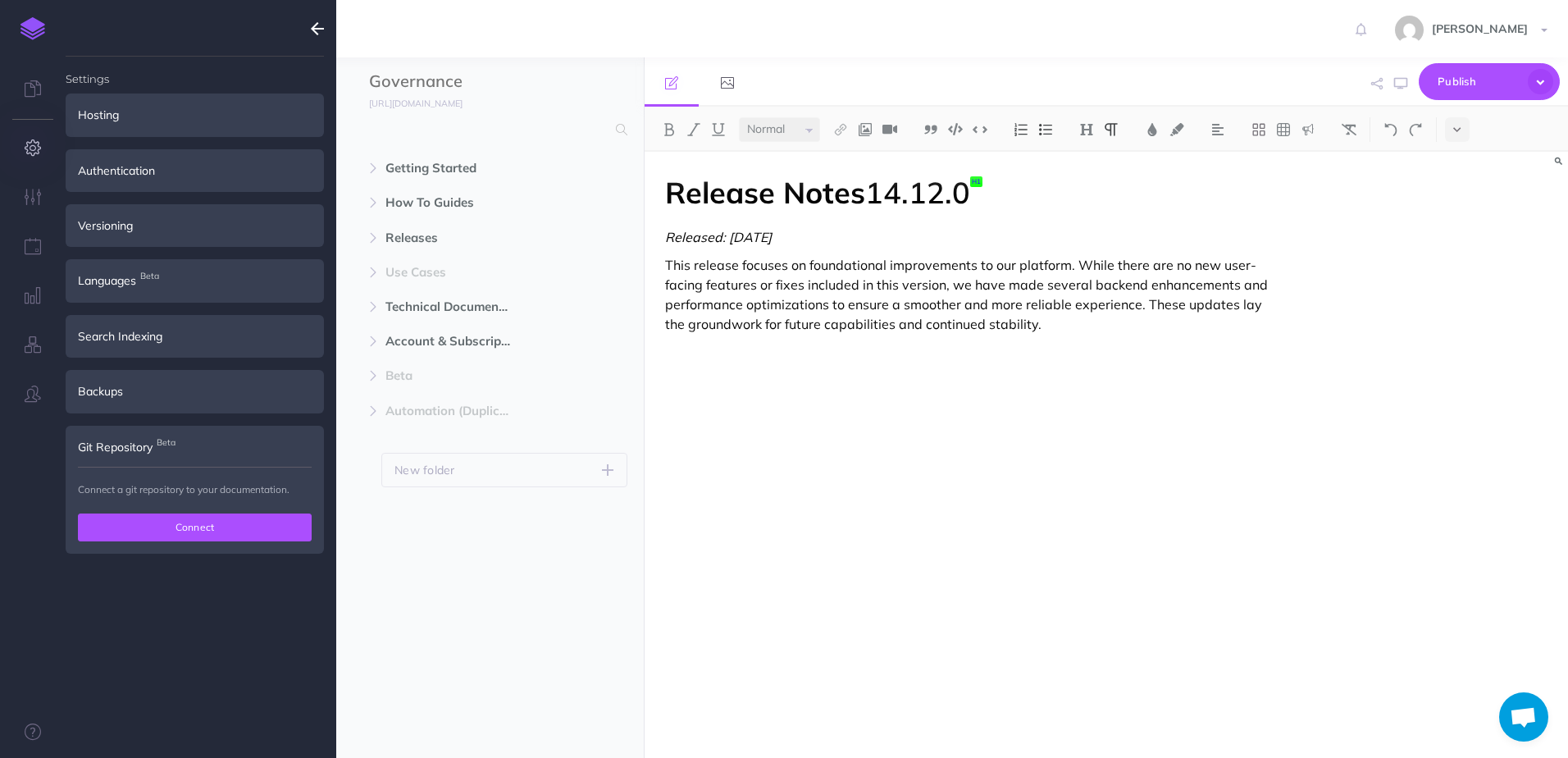
click at [254, 523] on button "Connect" at bounding box center [195, 527] width 234 height 28
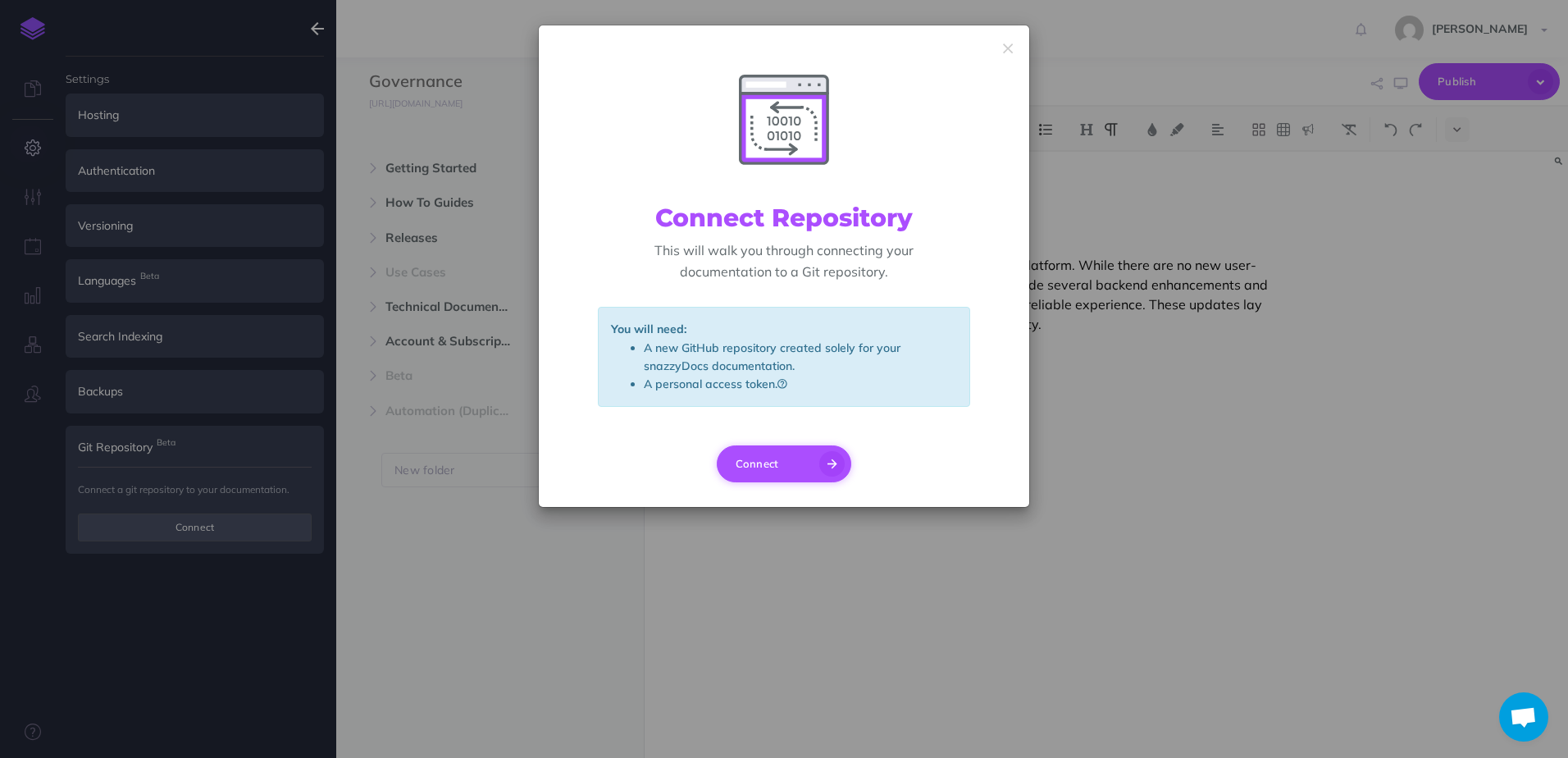
click at [830, 479] on button "Connect" at bounding box center [784, 464] width 136 height 37
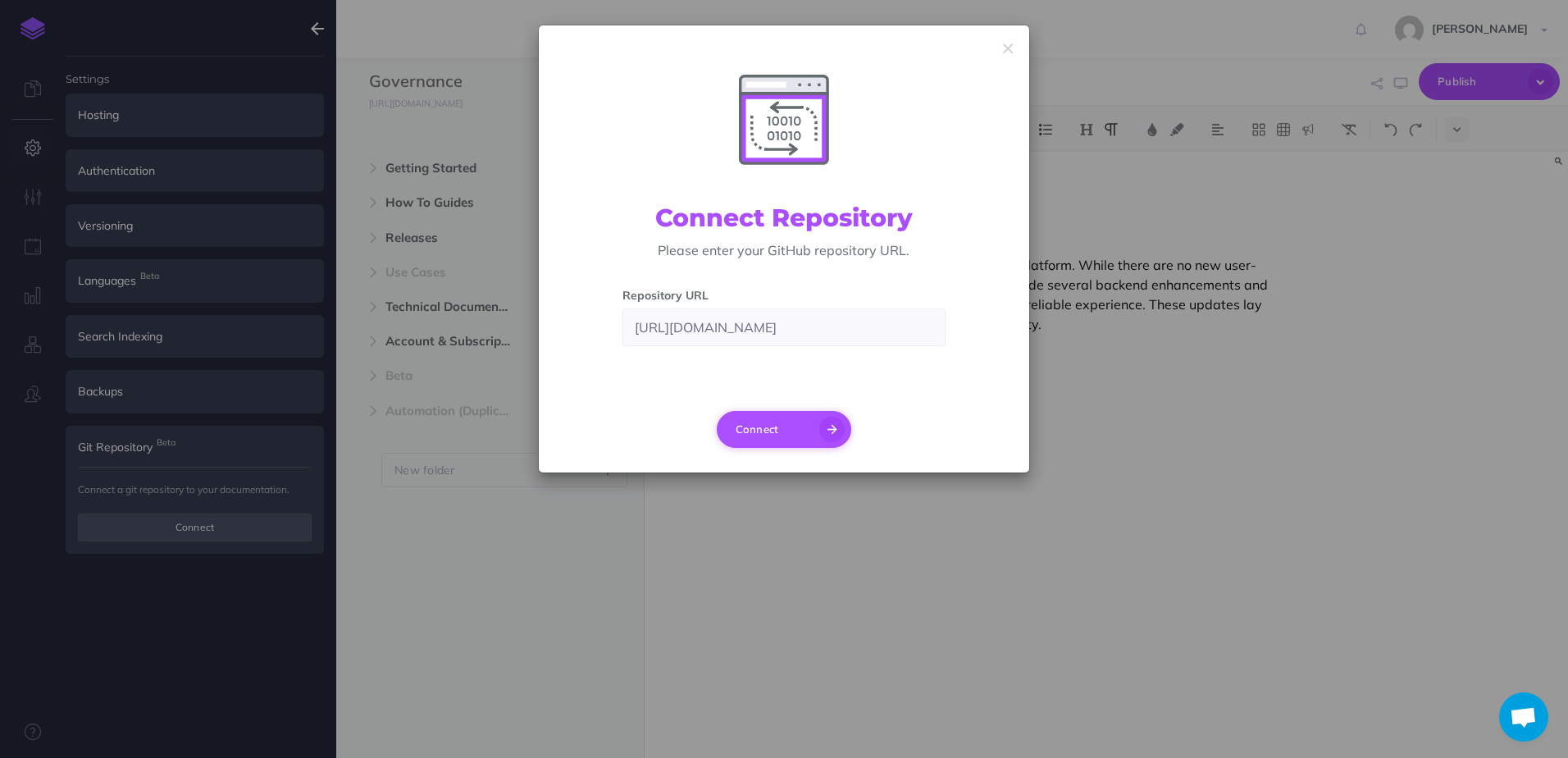
click at [821, 420] on button "Connect" at bounding box center [784, 429] width 136 height 37
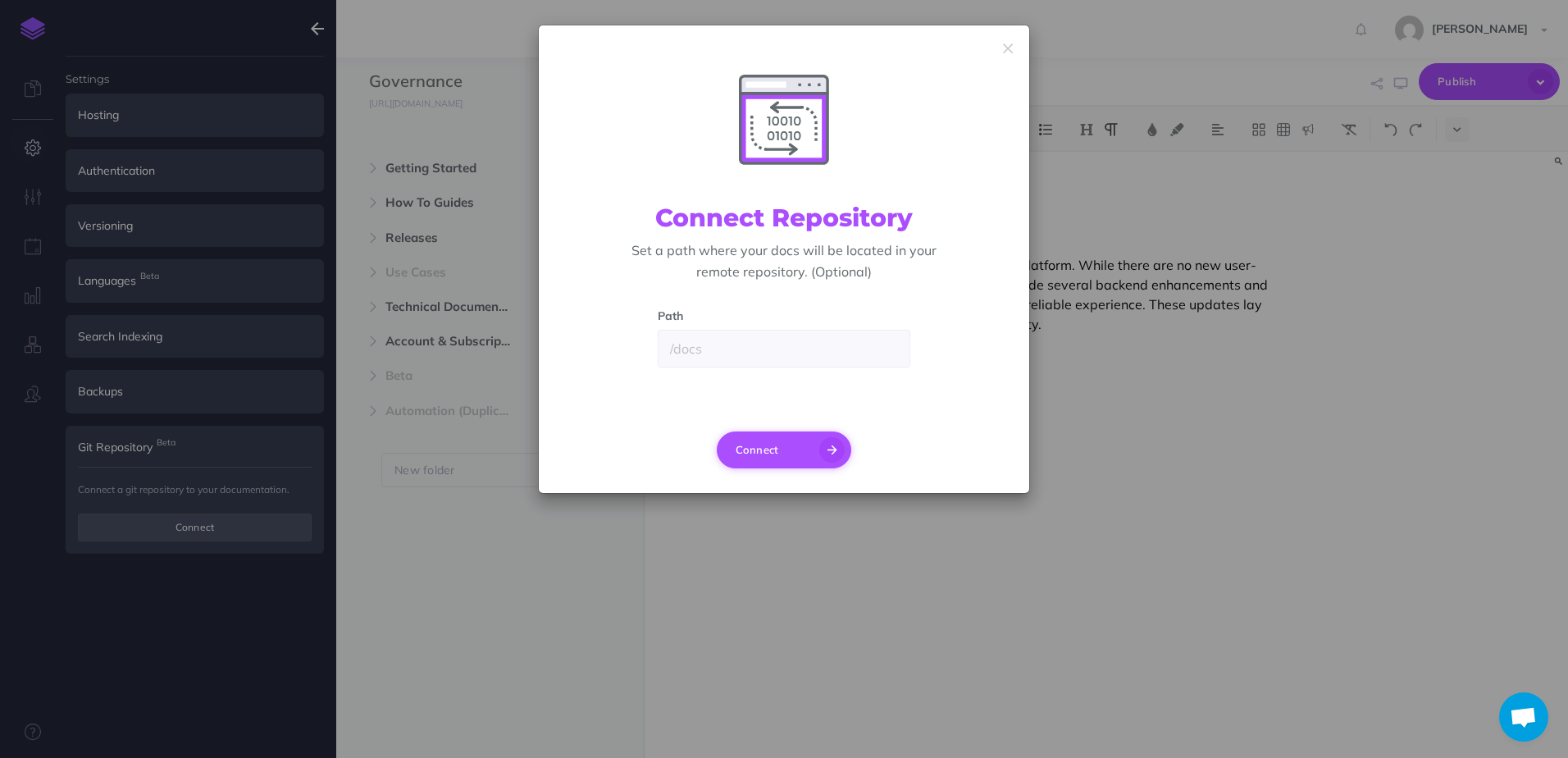
click at [783, 436] on button "Connect" at bounding box center [784, 450] width 136 height 37
type input "main"
click at [810, 430] on div at bounding box center [784, 430] width 295 height 1
click at [801, 441] on button "Connect" at bounding box center [784, 450] width 136 height 37
type input "Build"
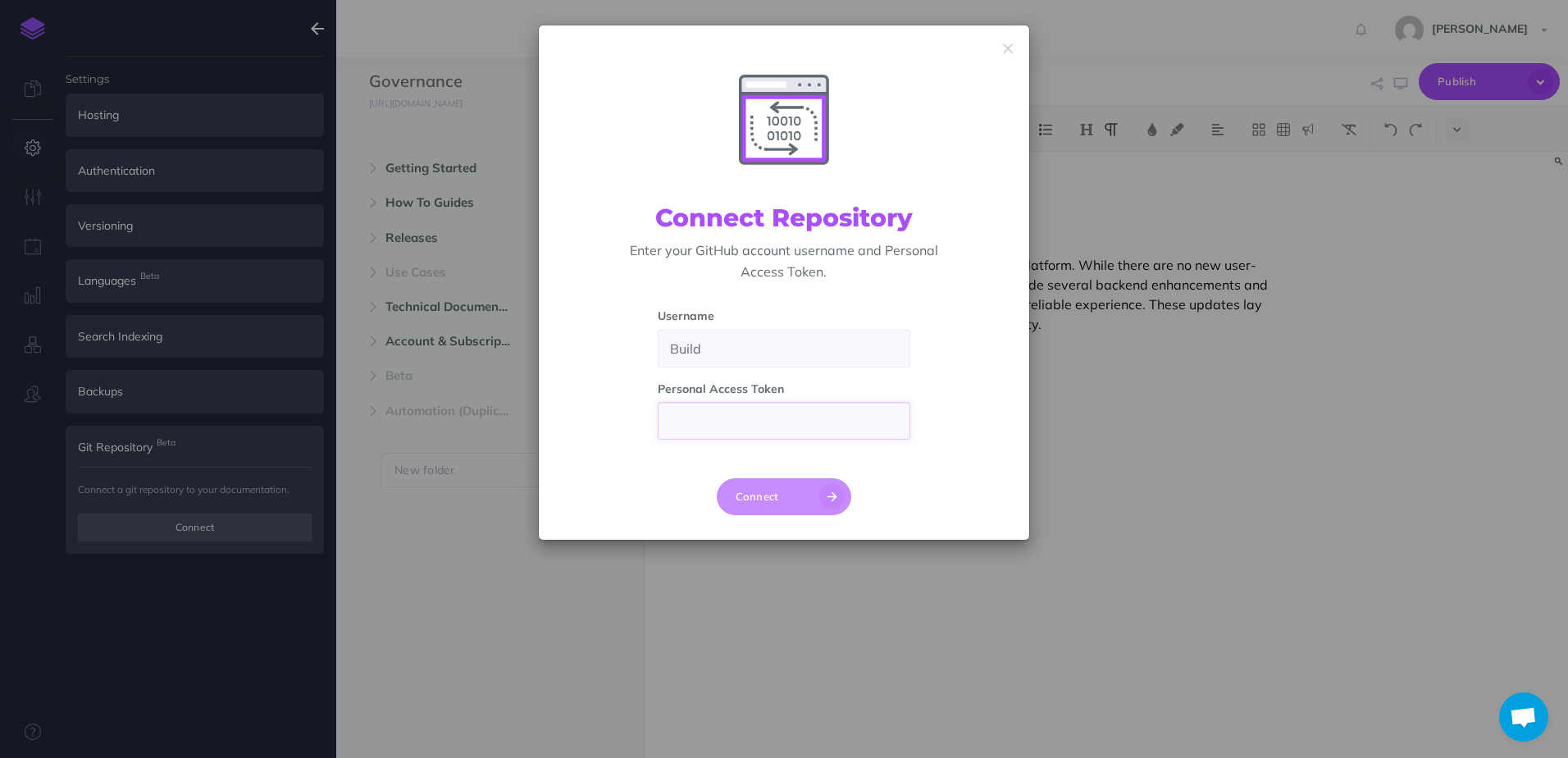
click at [833, 432] on input "text" at bounding box center [784, 420] width 253 height 38
type input "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"
click at [778, 501] on button "Connect" at bounding box center [784, 496] width 136 height 37
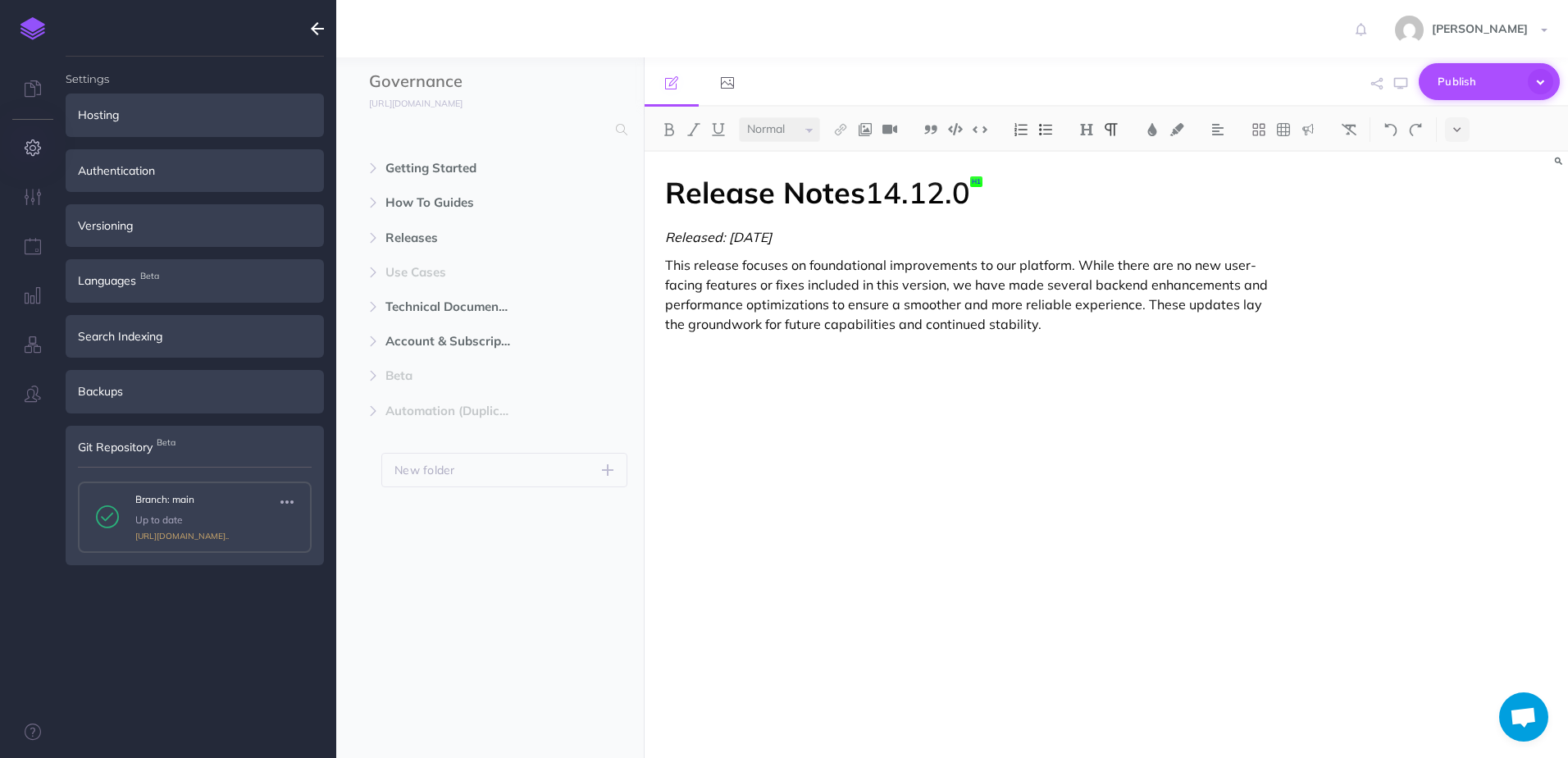
drag, startPoint x: 1534, startPoint y: 77, endPoint x: 1530, endPoint y: 86, distance: 9.8
click at [1534, 76] on icon "button" at bounding box center [1541, 81] width 33 height 33
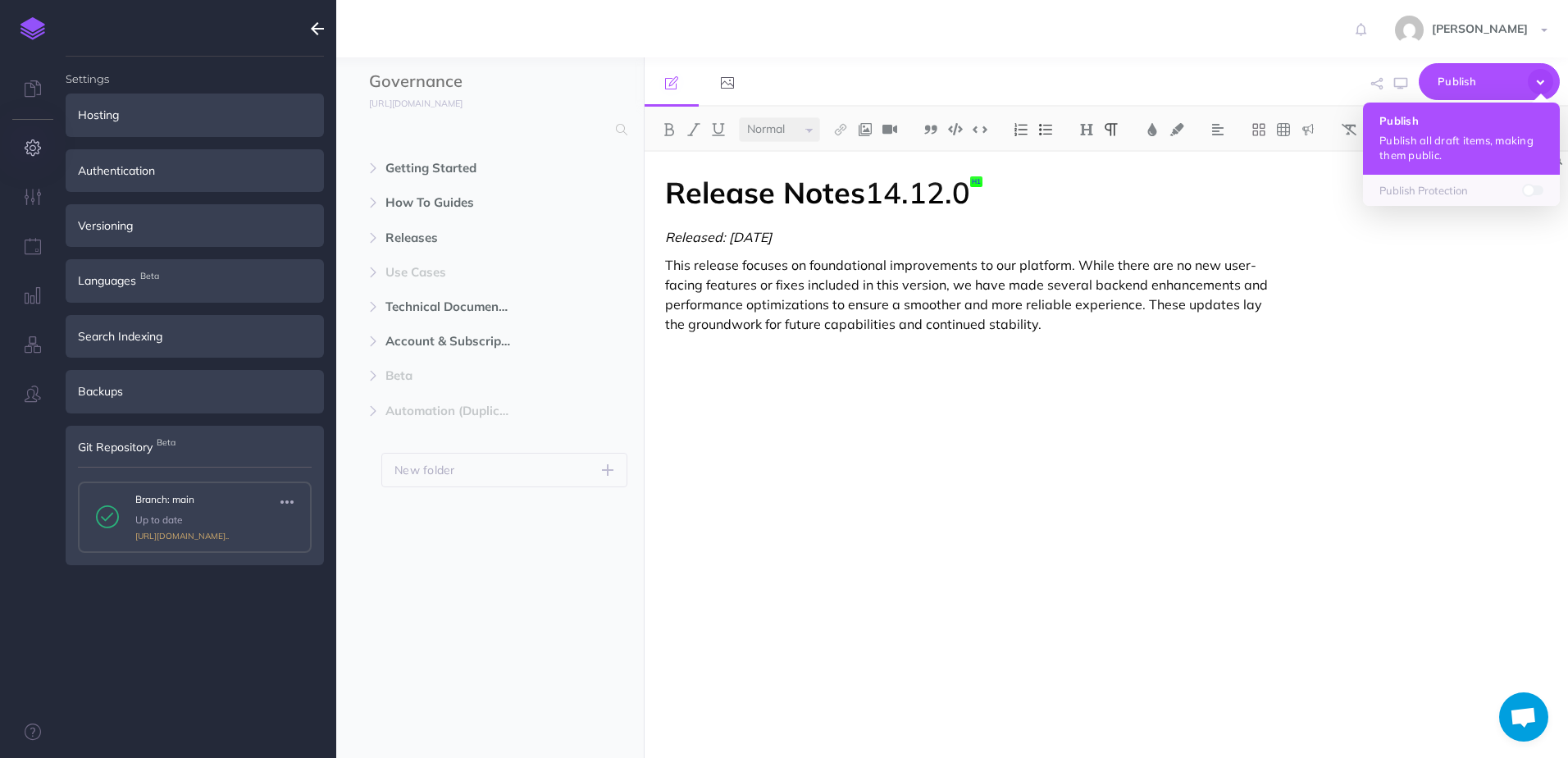
click at [1424, 157] on p "Publish all draft items, making them public." at bounding box center [1461, 147] width 164 height 30
